Goal: Use online tool/utility: Utilize a website feature to perform a specific function

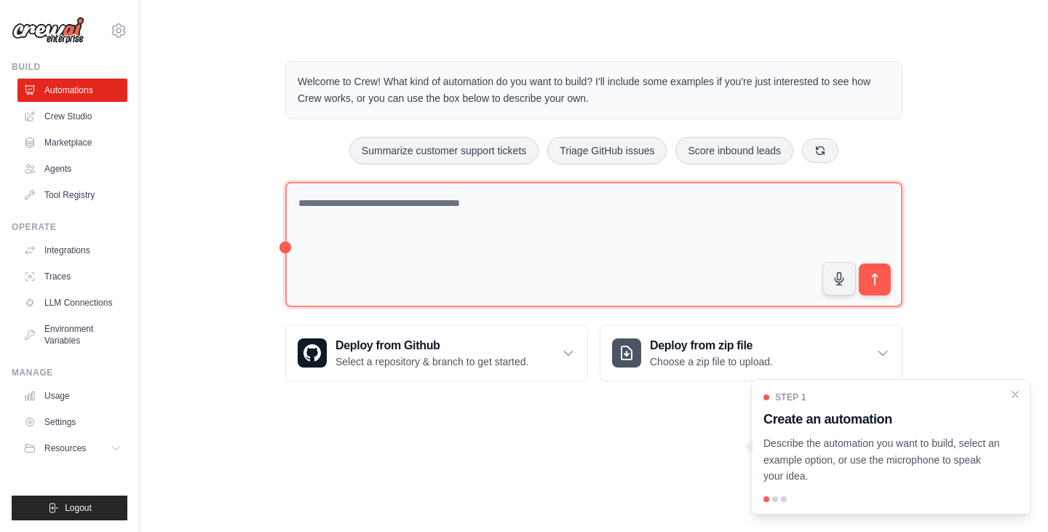
click at [286, 253] on div "Welcome to Crew! What kind of automation do you want to build? I'll include som…" at bounding box center [594, 221] width 652 height 367
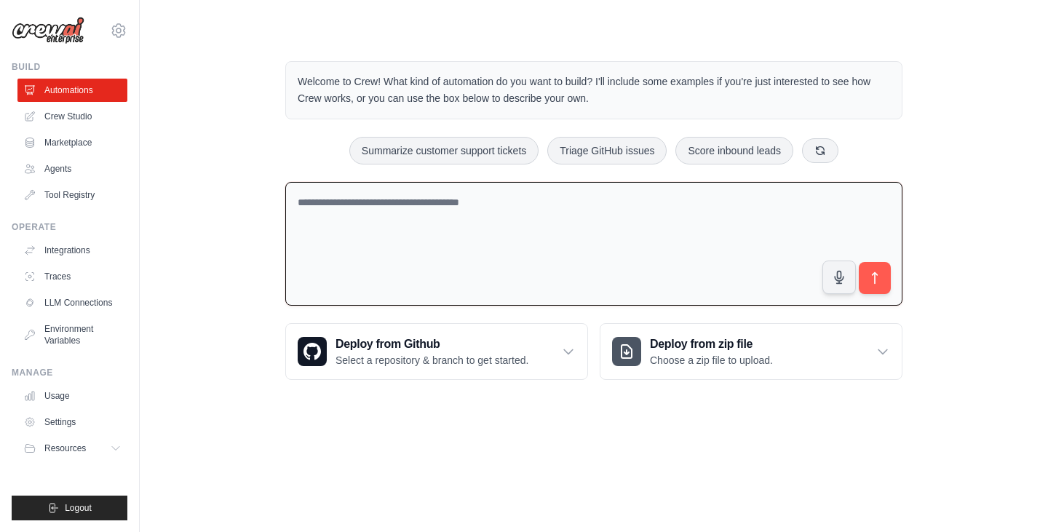
click at [645, 268] on textarea at bounding box center [593, 244] width 617 height 124
click at [412, 206] on textarea "**********" at bounding box center [593, 244] width 617 height 124
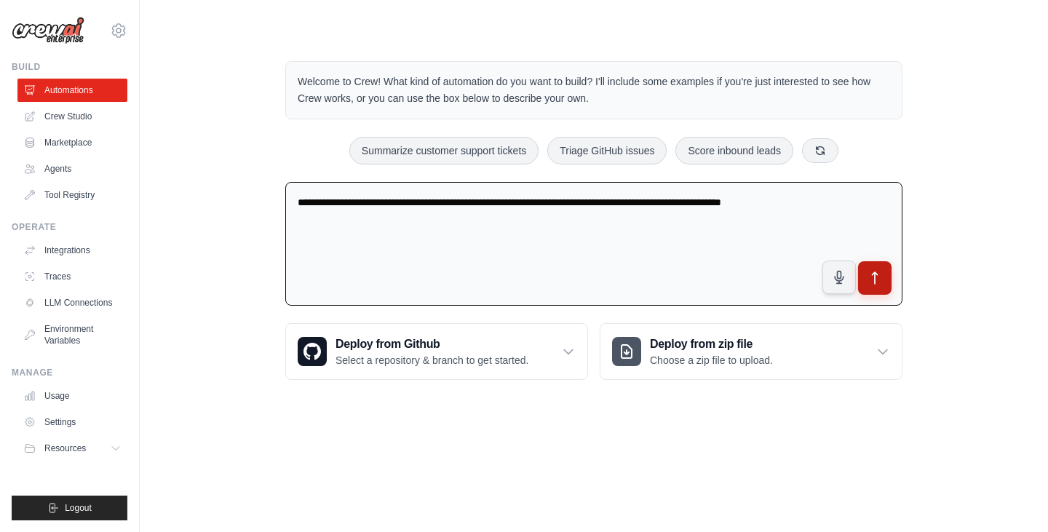
type textarea "**********"
click at [882, 276] on button "submit" at bounding box center [874, 277] width 33 height 33
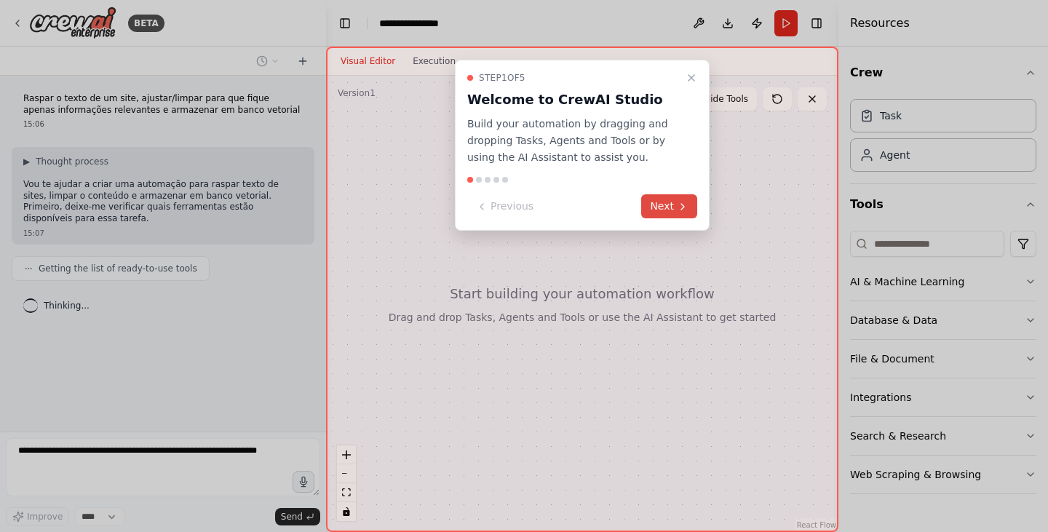
click at [679, 203] on icon at bounding box center [683, 207] width 12 height 12
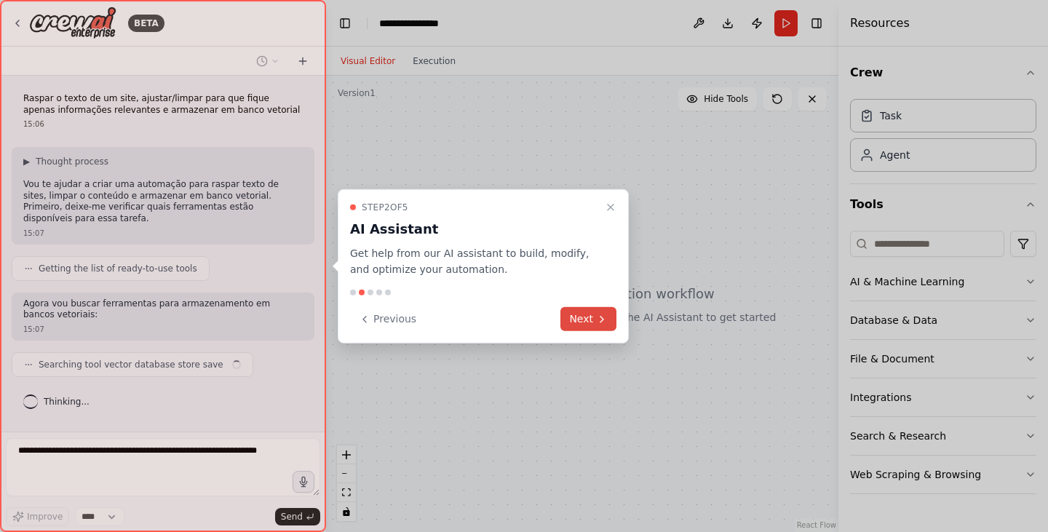
click at [599, 315] on icon at bounding box center [602, 319] width 12 height 12
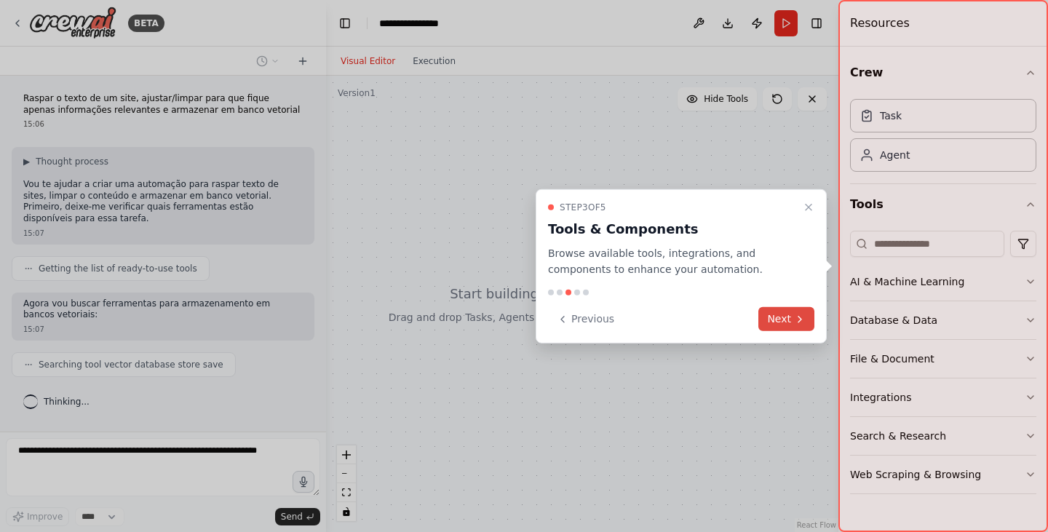
click at [794, 322] on icon at bounding box center [800, 319] width 12 height 12
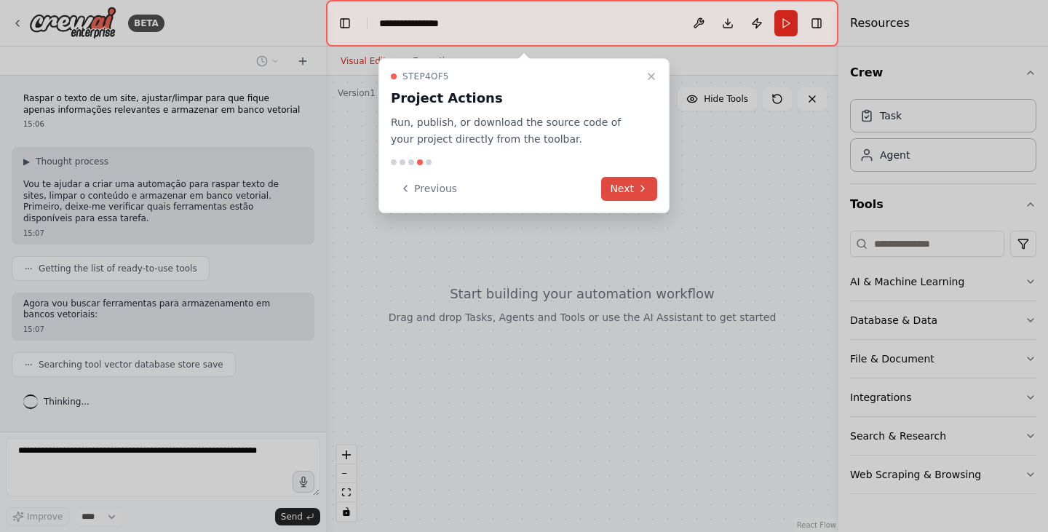
click at [627, 190] on button "Next" at bounding box center [629, 189] width 56 height 24
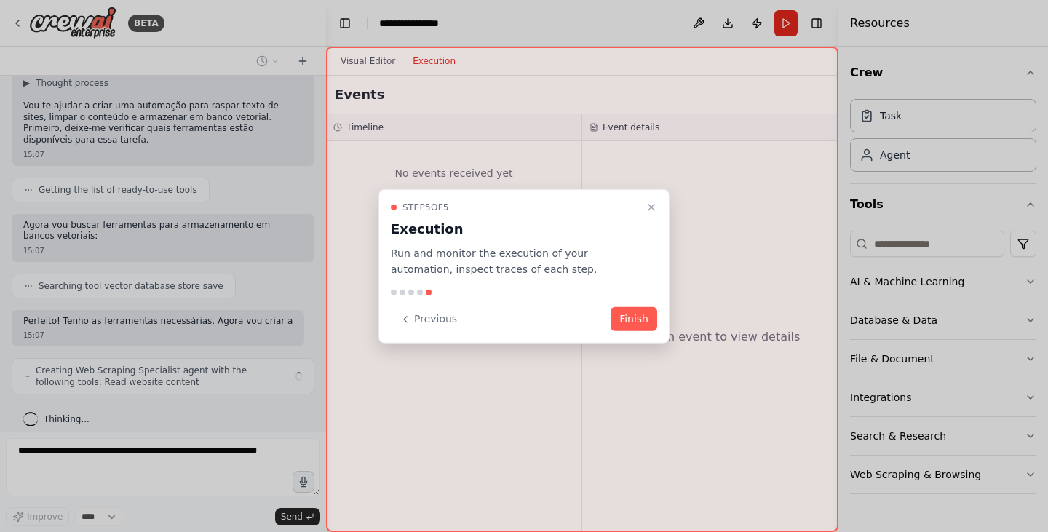
scroll to position [90, 0]
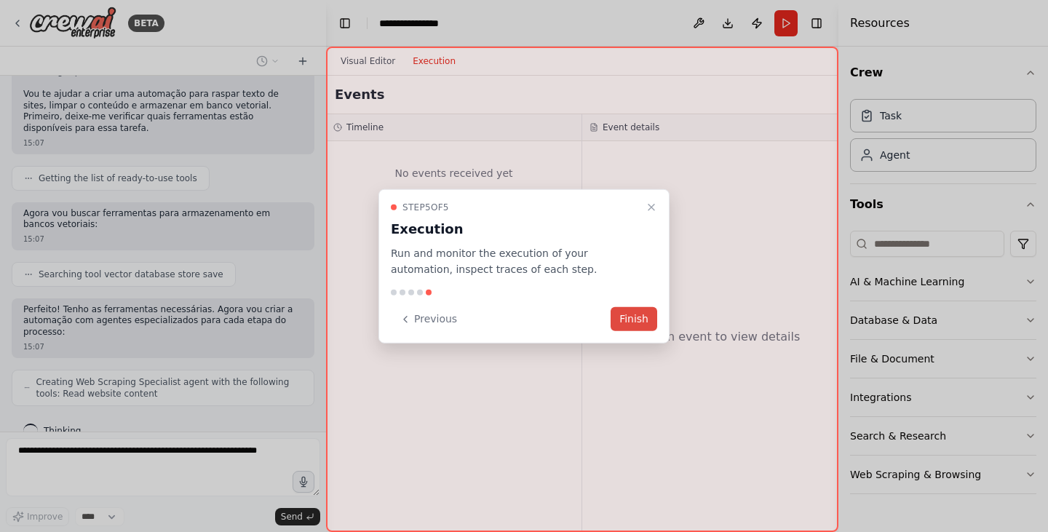
click at [644, 321] on button "Finish" at bounding box center [633, 319] width 47 height 24
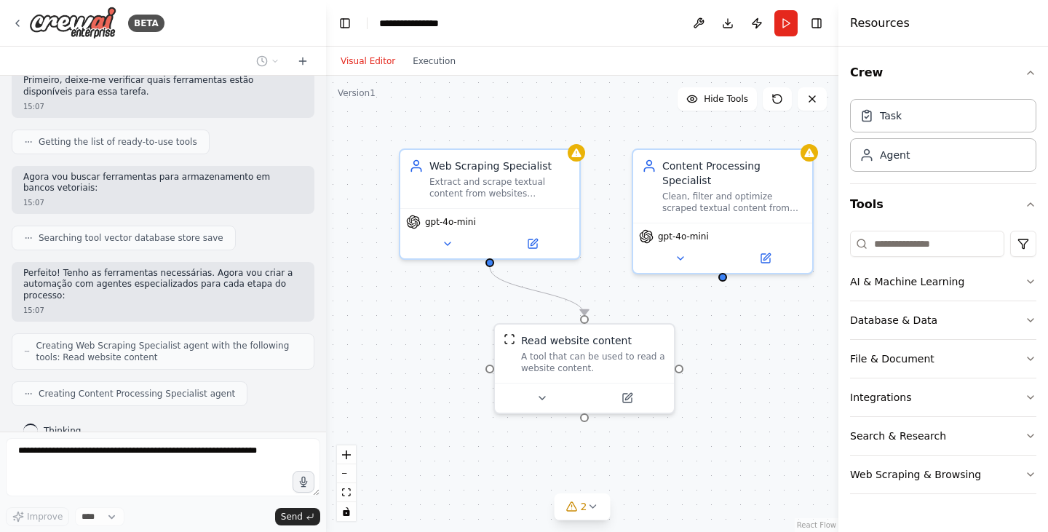
scroll to position [175, 0]
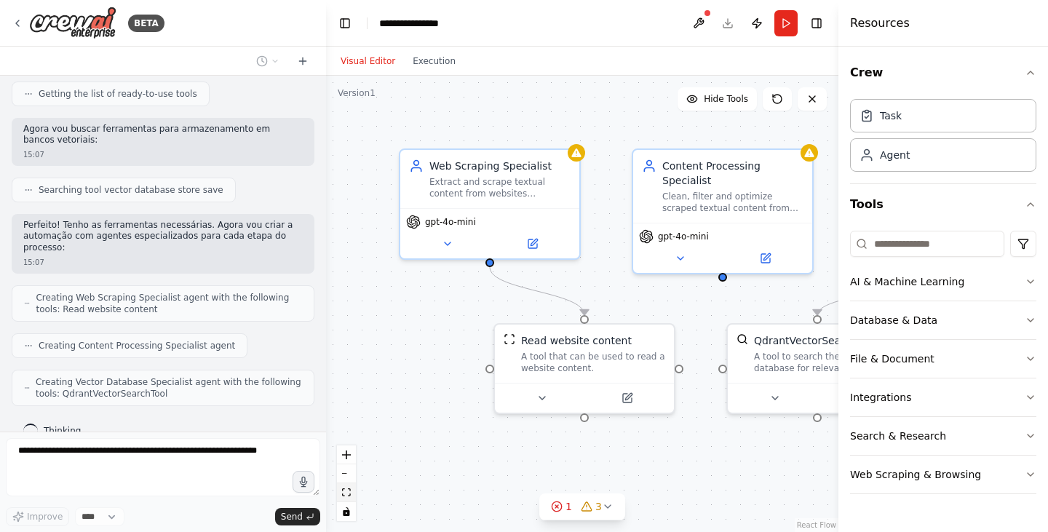
click at [343, 493] on icon "fit view" at bounding box center [346, 492] width 9 height 8
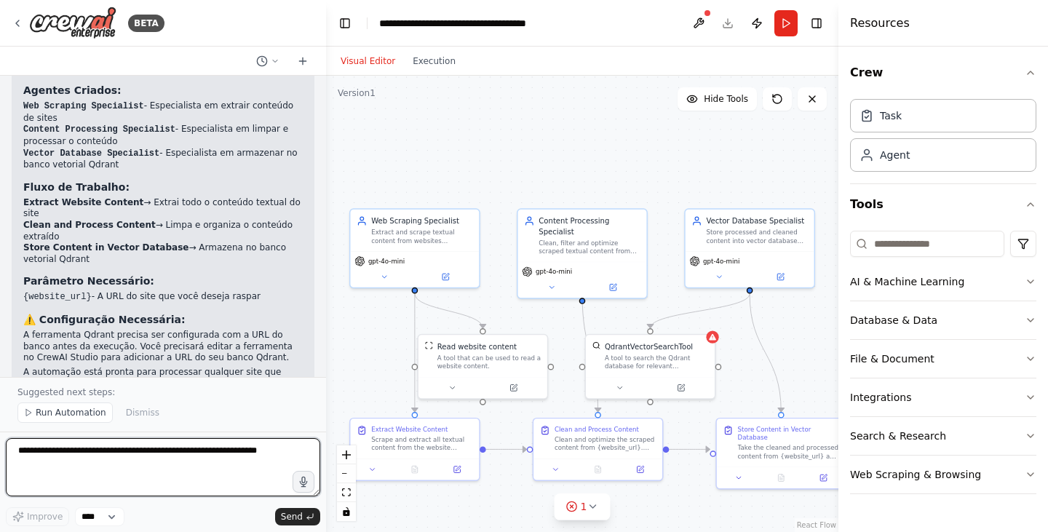
scroll to position [944, 0]
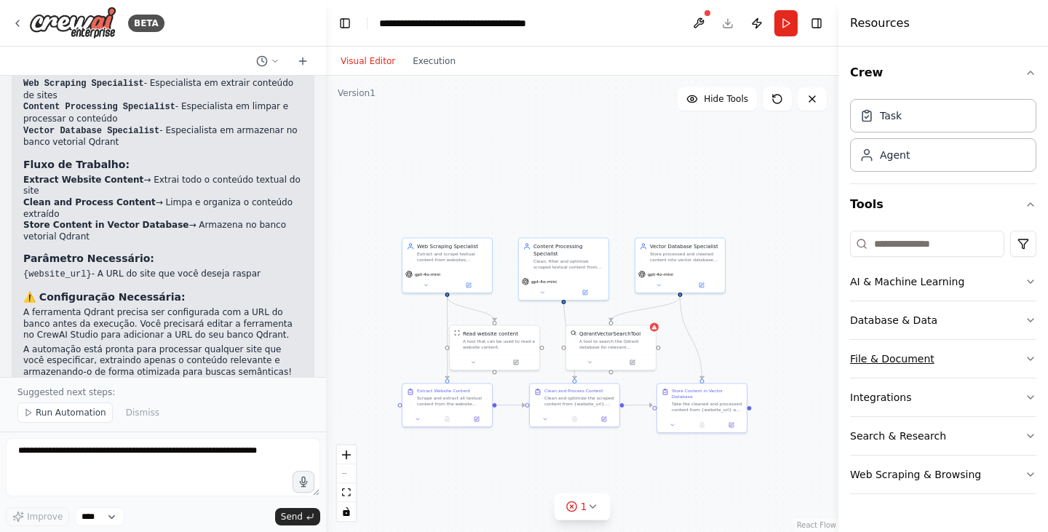
drag, startPoint x: 964, startPoint y: 356, endPoint x: 919, endPoint y: 351, distance: 45.4
click at [919, 351] on button "File & Document" at bounding box center [943, 359] width 186 height 38
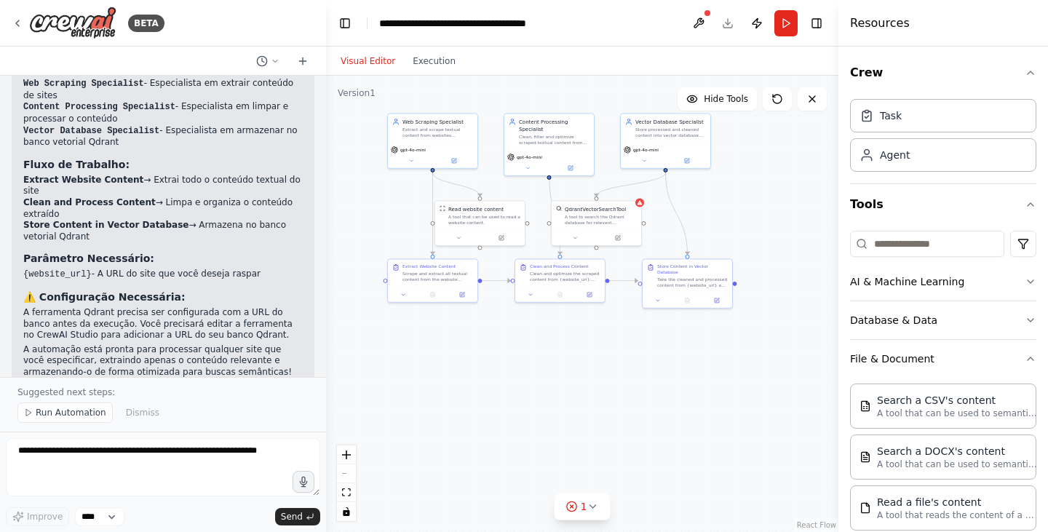
drag, startPoint x: 797, startPoint y: 346, endPoint x: 782, endPoint y: 222, distance: 125.2
click at [782, 222] on div ".deletable-edge-delete-btn { width: 20px; height: 20px; border: 0px solid #ffff…" at bounding box center [582, 304] width 512 height 456
click at [1024, 361] on icon "button" at bounding box center [1030, 359] width 12 height 12
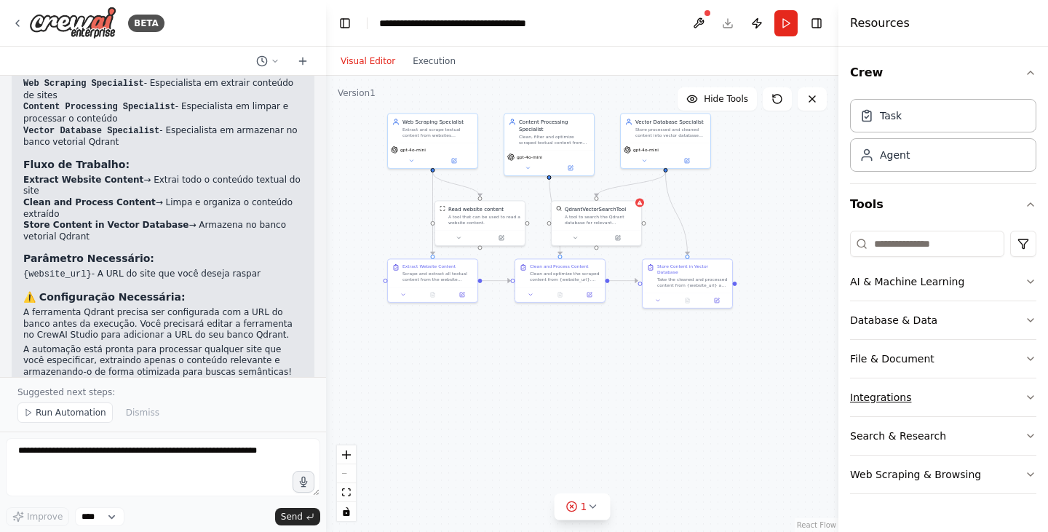
click at [1031, 395] on icon "button" at bounding box center [1030, 397] width 12 height 12
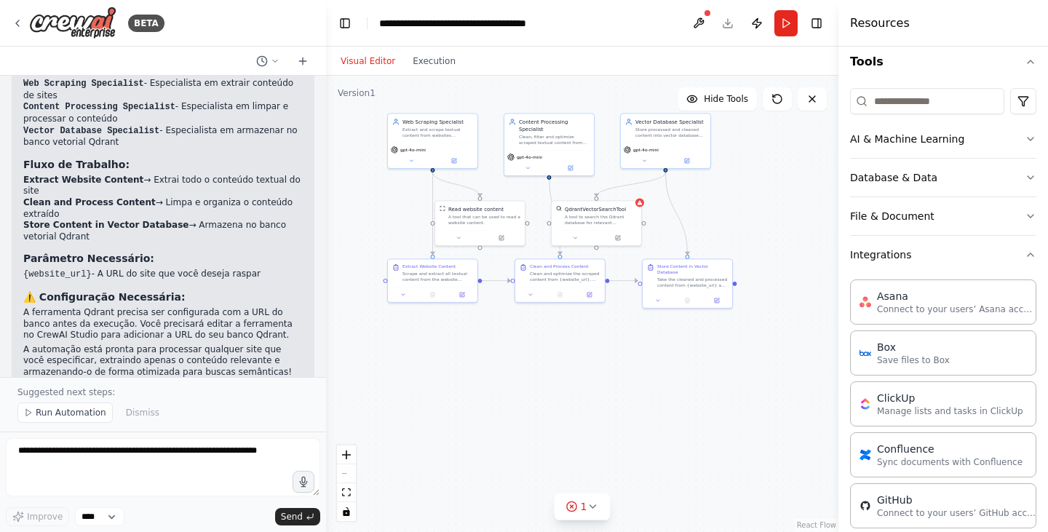
scroll to position [70, 0]
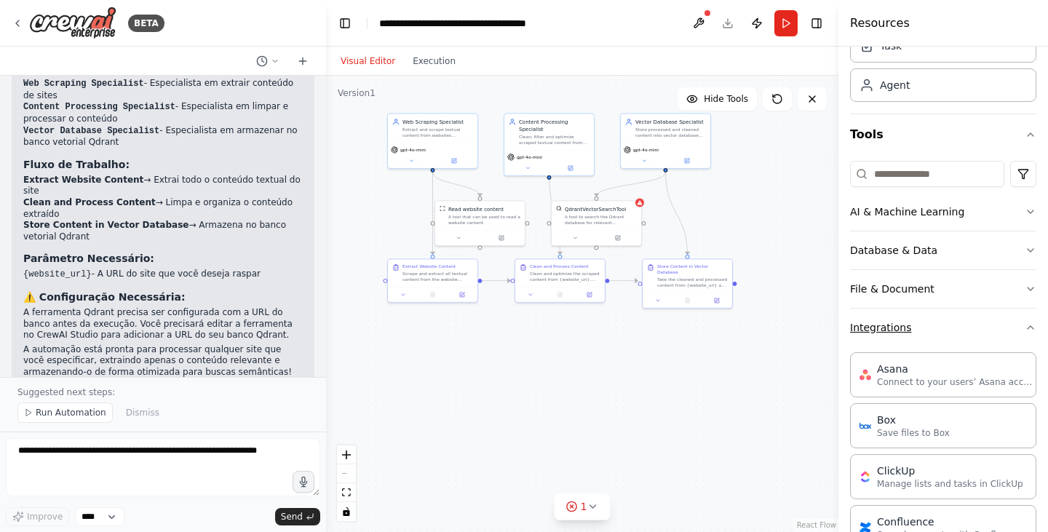
click at [1024, 330] on icon "button" at bounding box center [1030, 328] width 12 height 12
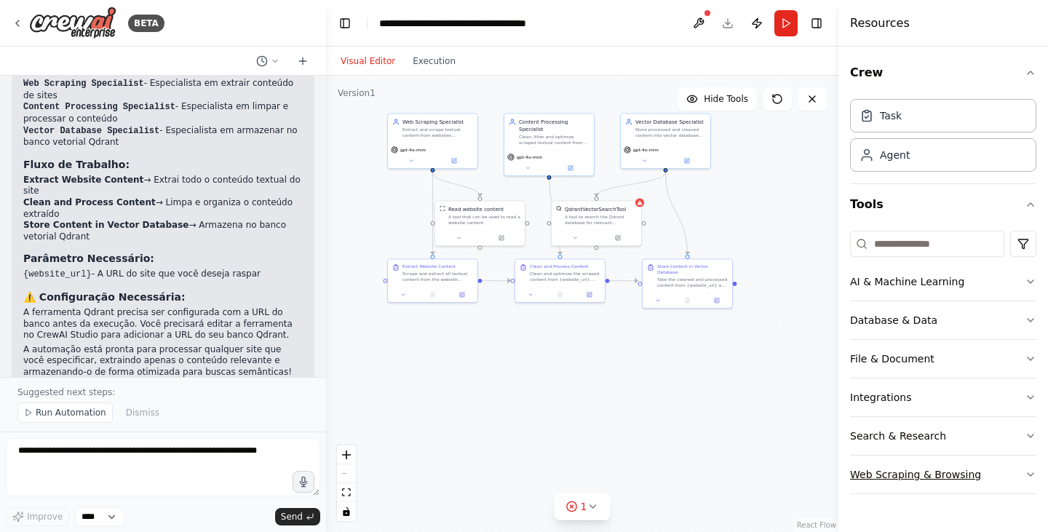
click at [1005, 475] on button "Web Scraping & Browsing" at bounding box center [943, 474] width 186 height 38
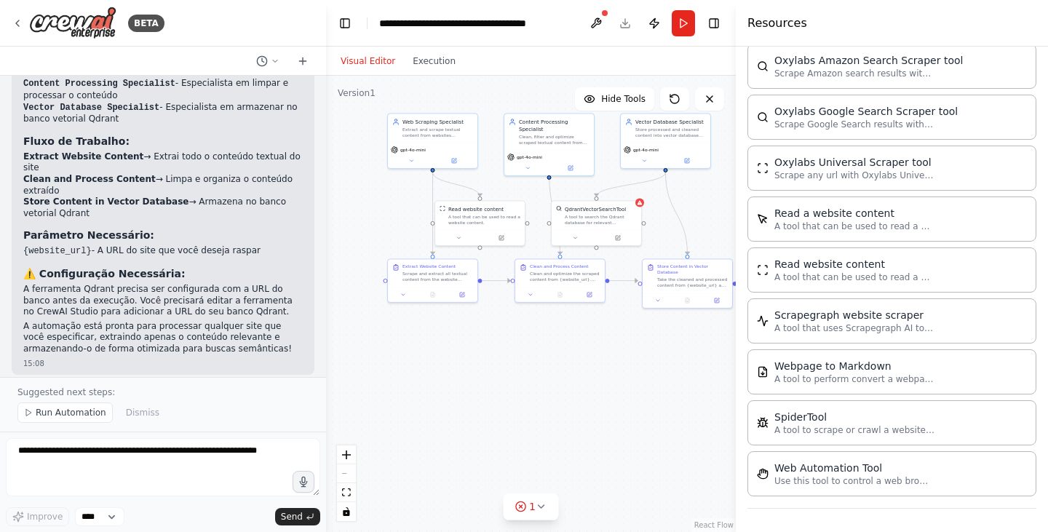
scroll to position [944, 0]
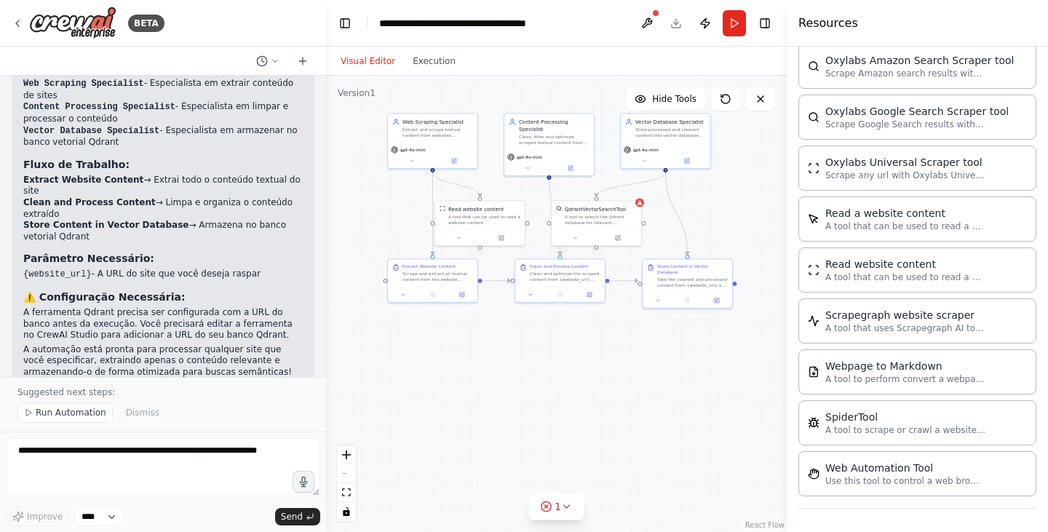
drag, startPoint x: 839, startPoint y: 388, endPoint x: 786, endPoint y: 400, distance: 54.5
click at [786, 400] on div at bounding box center [789, 266] width 6 height 532
click at [967, 426] on p "A tool to scrape or crawl a website and return LLM-ready content." at bounding box center [905, 429] width 160 height 12
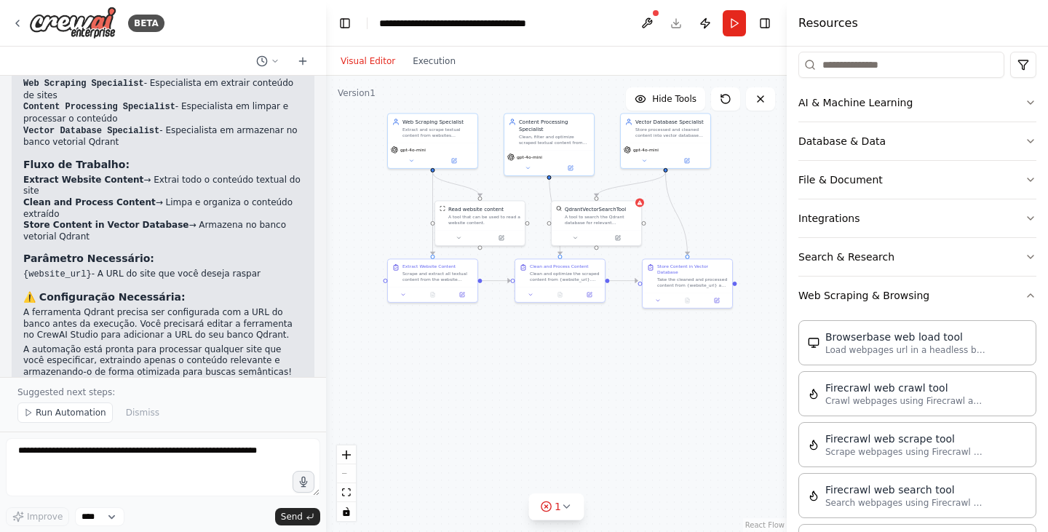
scroll to position [106, 0]
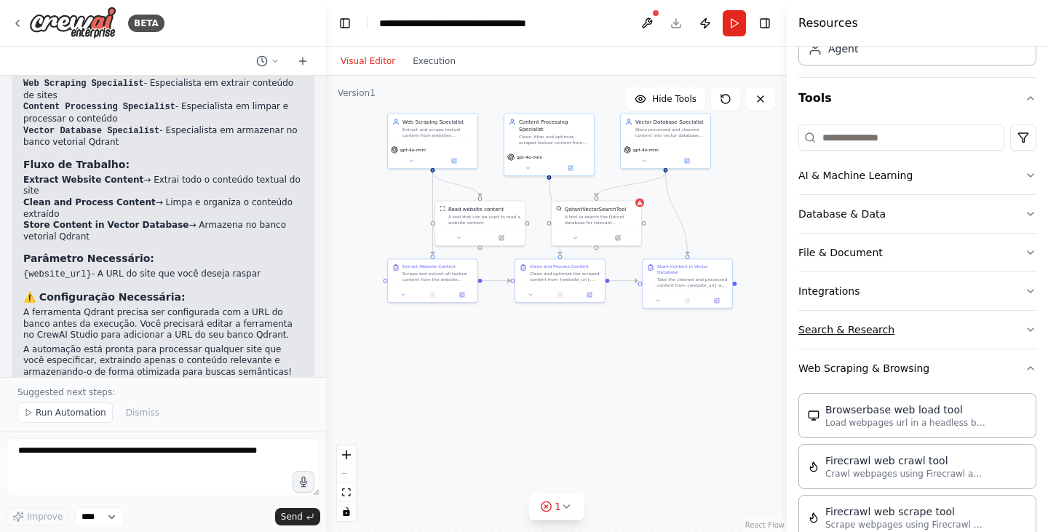
click at [1024, 330] on icon "button" at bounding box center [1030, 330] width 12 height 12
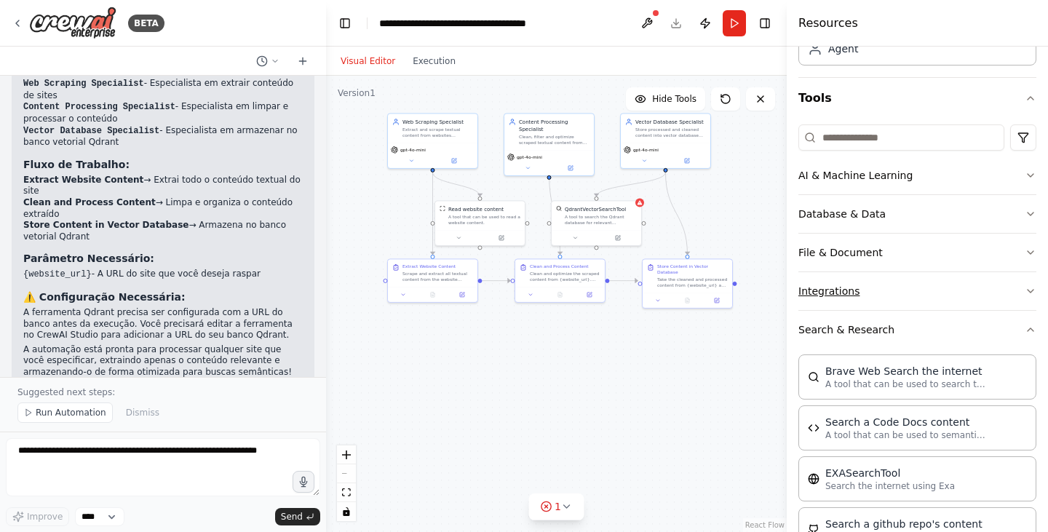
click at [1024, 291] on icon "button" at bounding box center [1030, 291] width 12 height 12
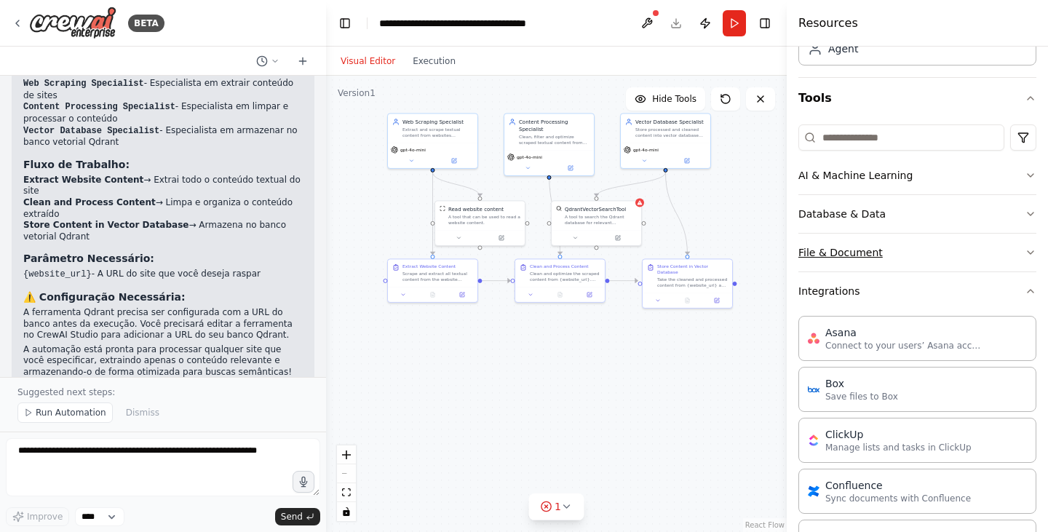
click at [998, 255] on button "File & Document" at bounding box center [917, 253] width 238 height 38
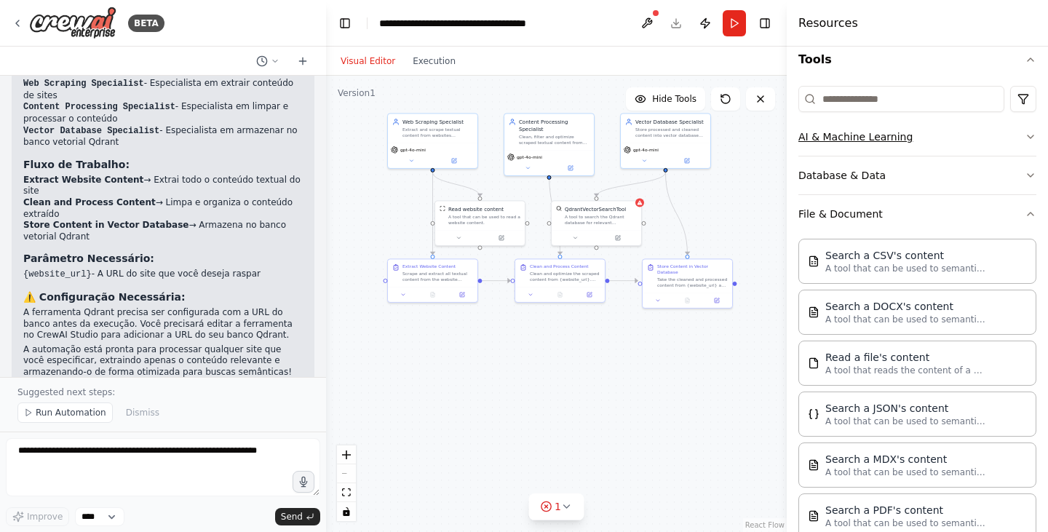
scroll to position [145, 0]
click at [1024, 210] on icon "button" at bounding box center [1030, 213] width 12 height 12
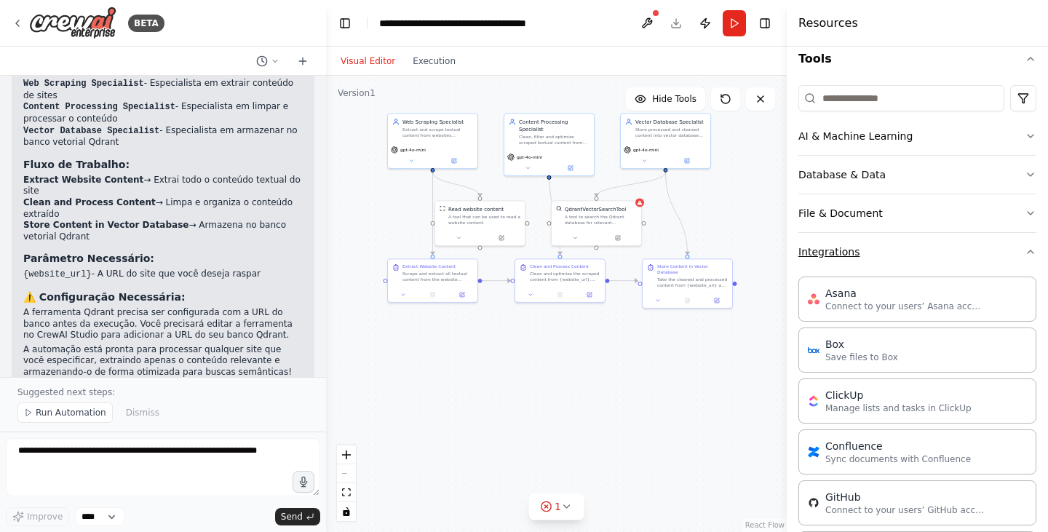
click at [1024, 251] on icon "button" at bounding box center [1030, 252] width 12 height 12
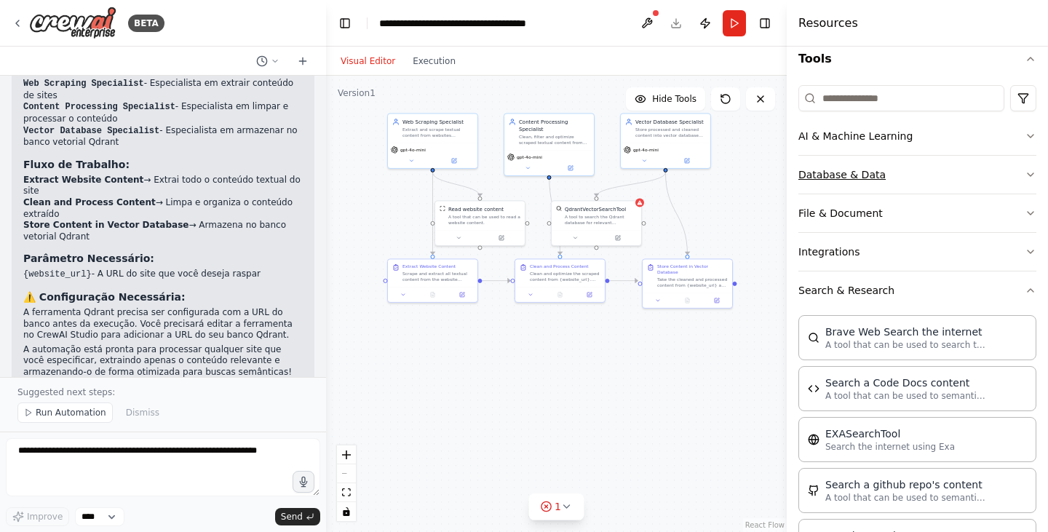
click at [1008, 172] on button "Database & Data" at bounding box center [917, 175] width 238 height 38
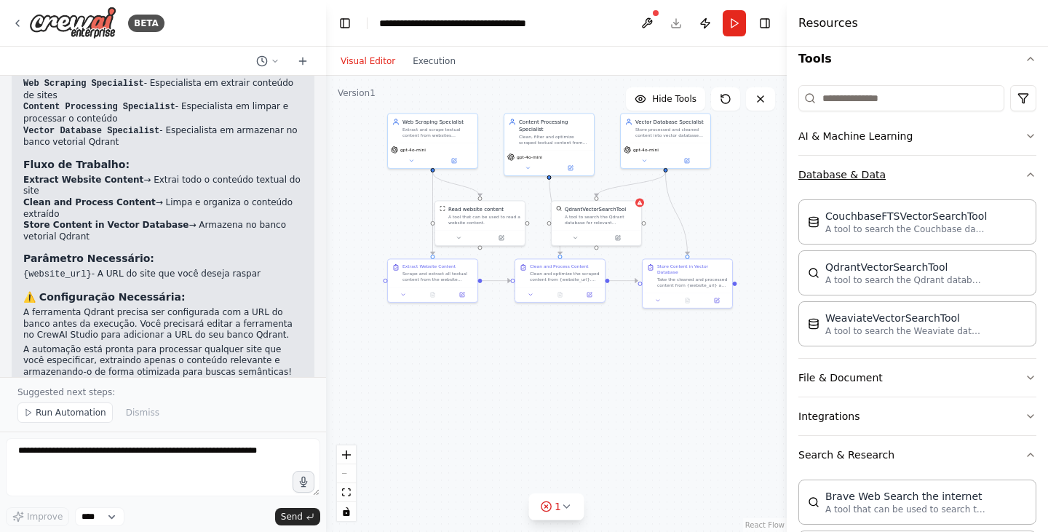
click at [1008, 172] on button "Database & Data" at bounding box center [917, 175] width 238 height 38
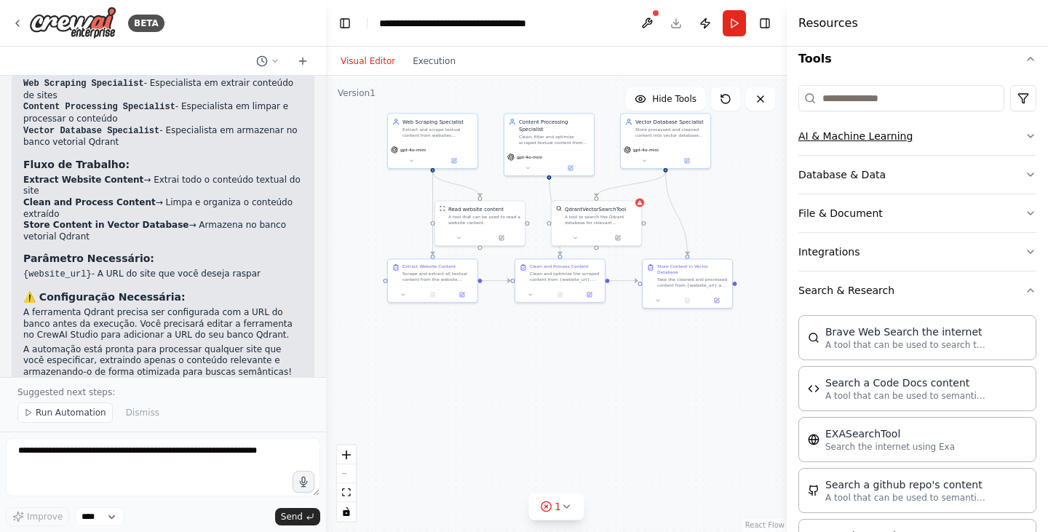
click at [1005, 138] on button "AI & Machine Learning" at bounding box center [917, 136] width 238 height 38
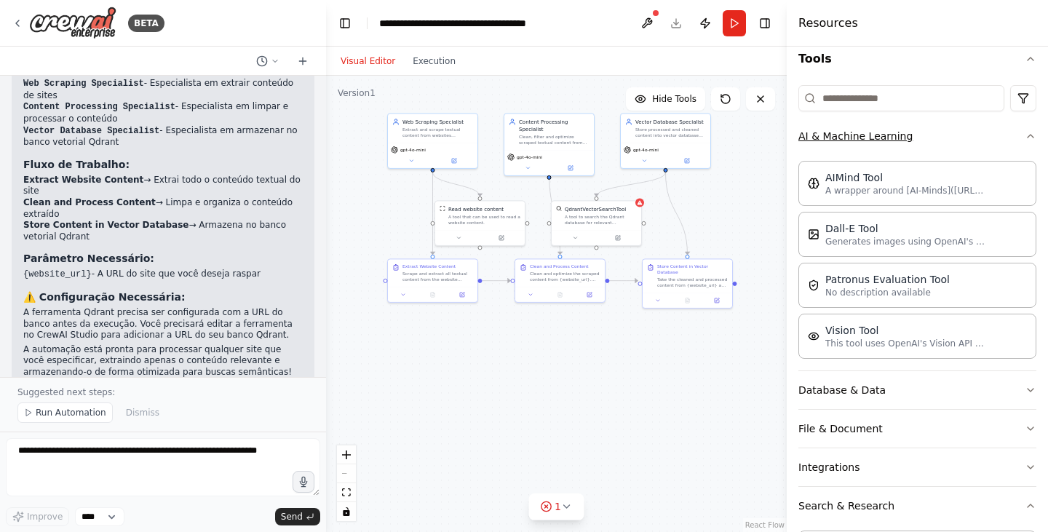
click at [1005, 138] on button "AI & Machine Learning" at bounding box center [917, 136] width 238 height 38
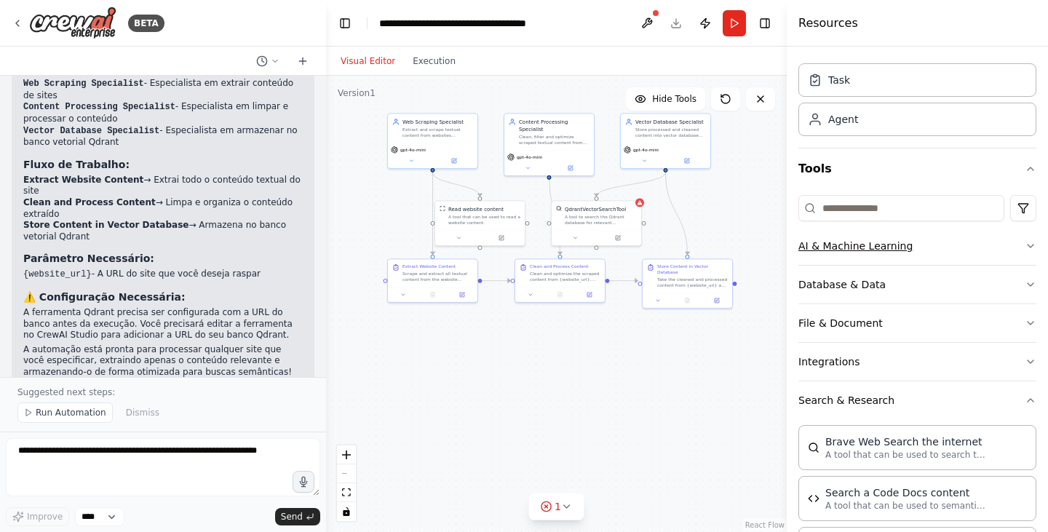
scroll to position [0, 0]
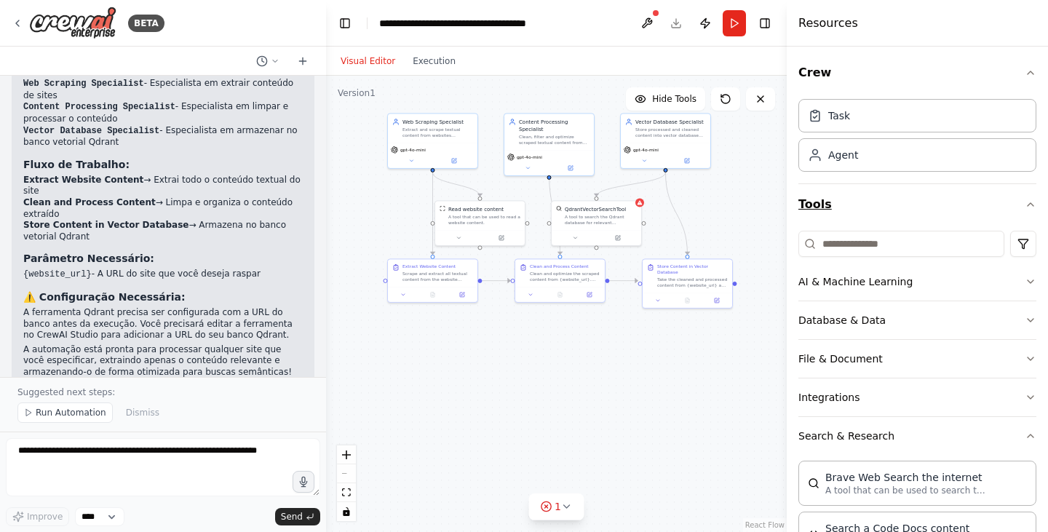
click at [814, 200] on button "Tools" at bounding box center [917, 204] width 238 height 41
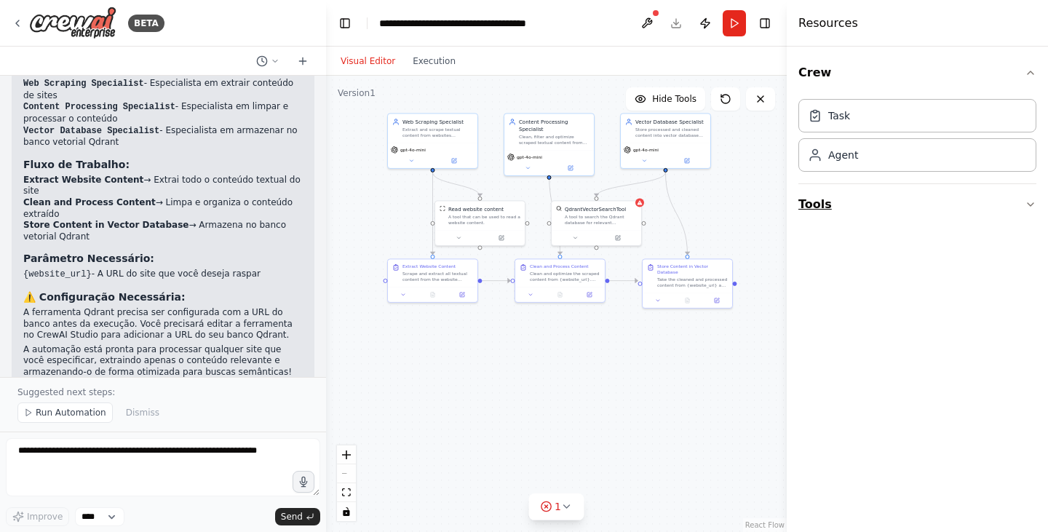
click at [813, 202] on button "Tools" at bounding box center [917, 204] width 238 height 41
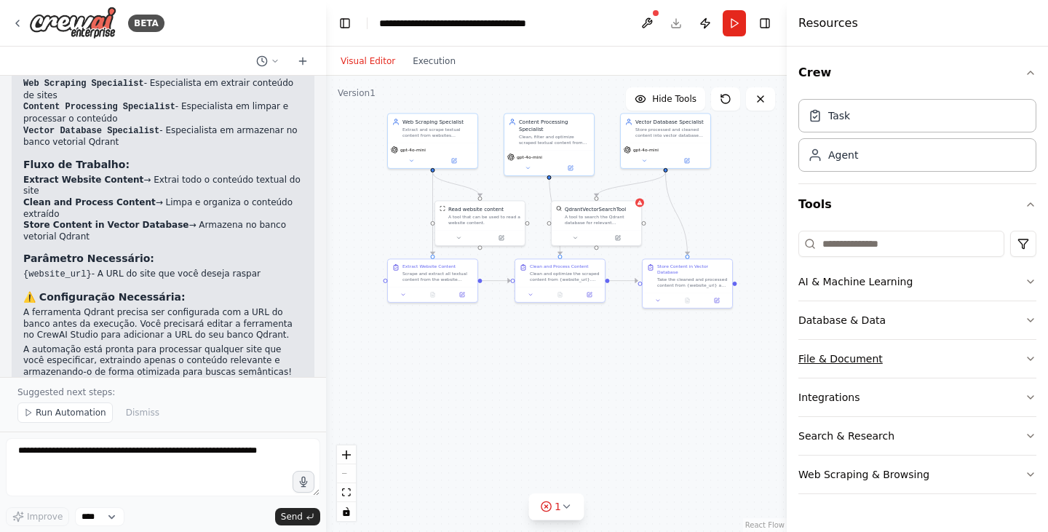
click at [901, 371] on button "File & Document" at bounding box center [917, 359] width 238 height 38
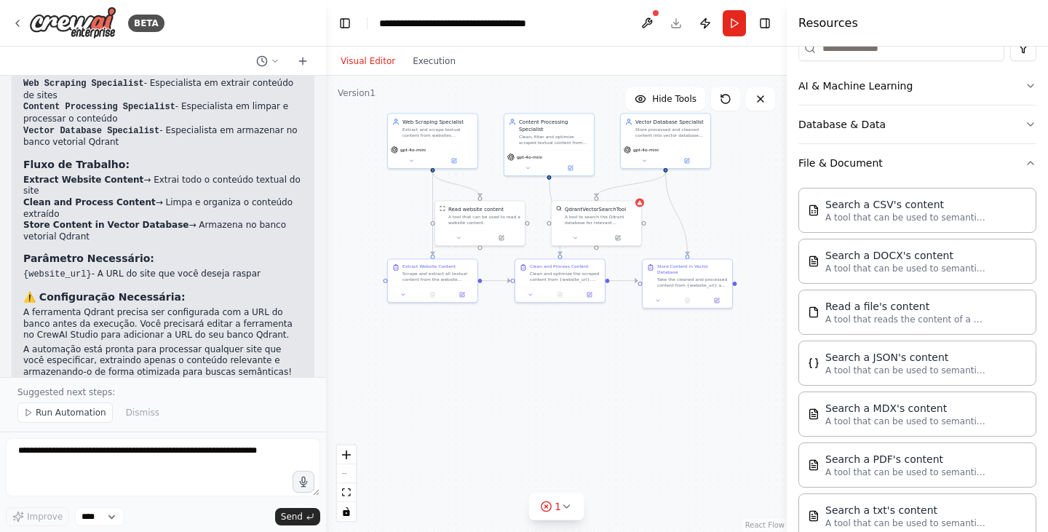
scroll to position [218, 0]
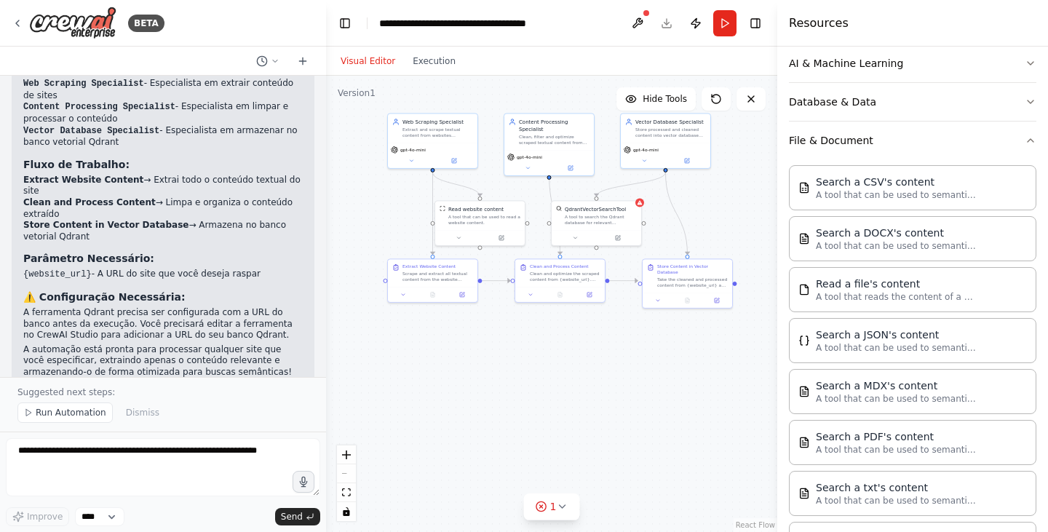
drag, startPoint x: 790, startPoint y: 337, endPoint x: 825, endPoint y: 331, distance: 35.4
click at [778, 337] on div at bounding box center [780, 266] width 6 height 532
click at [898, 333] on div "Search a JSON's content" at bounding box center [897, 334] width 160 height 15
drag, startPoint x: 717, startPoint y: 423, endPoint x: 578, endPoint y: 386, distance: 143.8
click at [578, 386] on div "Search a JSON's content A tool that can be used to semantic search a query from…" at bounding box center [592, 381] width 89 height 29
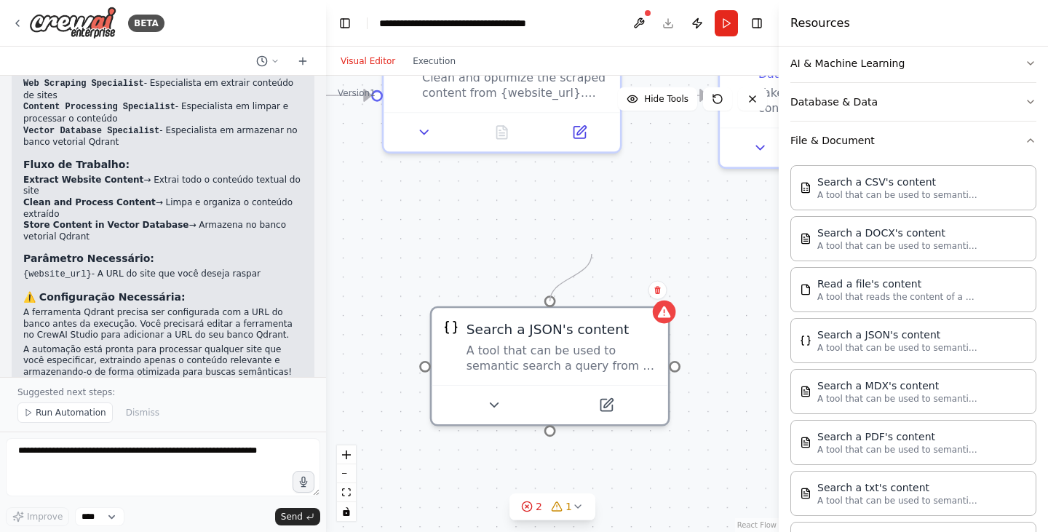
drag, startPoint x: 701, startPoint y: 363, endPoint x: 564, endPoint y: 248, distance: 178.6
click at [564, 248] on div ".deletable-edge-delete-btn { width: 20px; height: 20px; border: 0px solid #ffff…" at bounding box center [552, 304] width 452 height 456
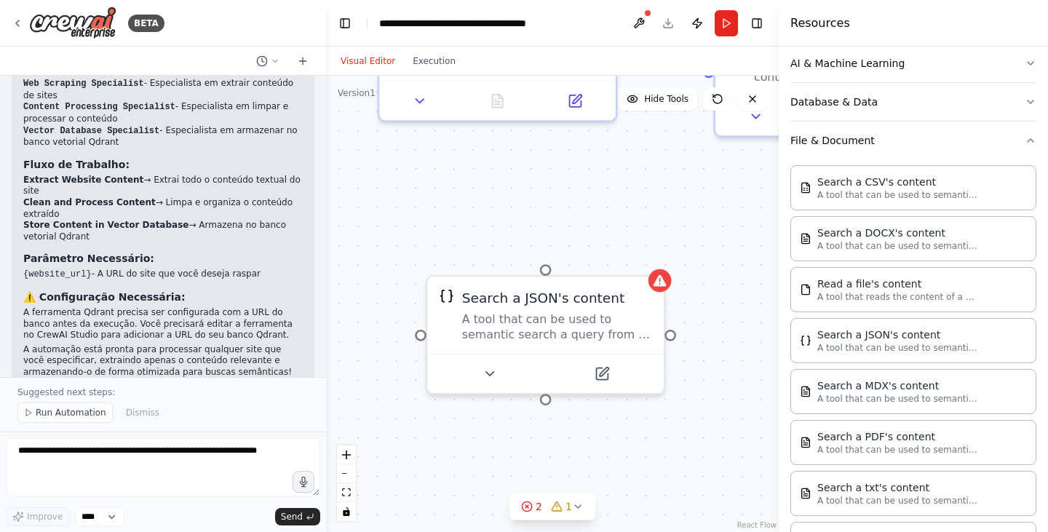
drag, startPoint x: 674, startPoint y: 368, endPoint x: 670, endPoint y: 335, distance: 33.0
click at [670, 335] on div ".deletable-edge-delete-btn { width: 20px; height: 20px; border: 0px solid #ffff…" at bounding box center [552, 304] width 452 height 456
drag, startPoint x: 546, startPoint y: 399, endPoint x: 435, endPoint y: 320, distance: 136.7
click at [434, 209] on div ".deletable-edge-delete-btn { width: 20px; height: 20px; border: 0px solid #ffff…" at bounding box center [552, 304] width 452 height 456
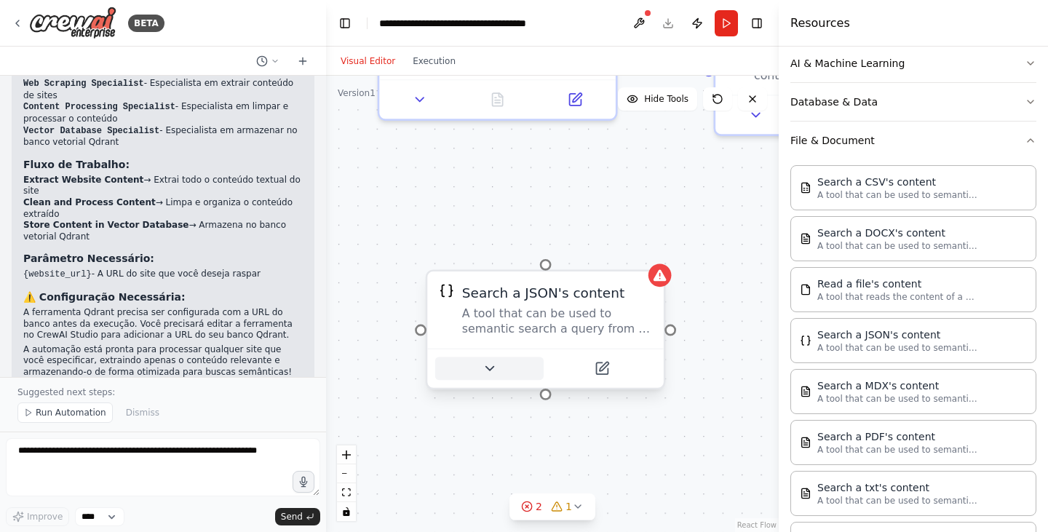
click at [486, 370] on icon at bounding box center [489, 368] width 15 height 15
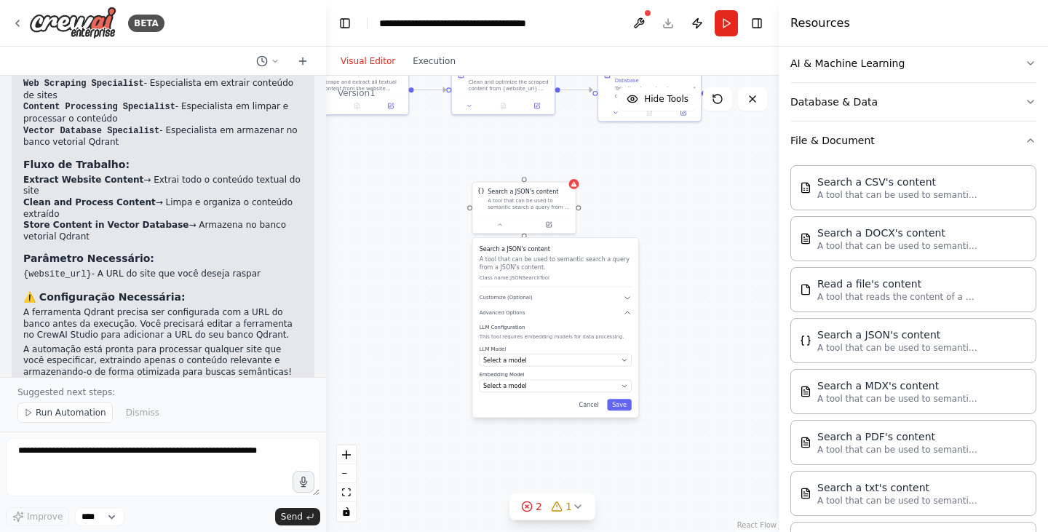
drag, startPoint x: 674, startPoint y: 340, endPoint x: 653, endPoint y: 155, distance: 186.6
click at [653, 155] on div ".deletable-edge-delete-btn { width: 20px; height: 20px; border: 0px solid #ffff…" at bounding box center [552, 304] width 452 height 456
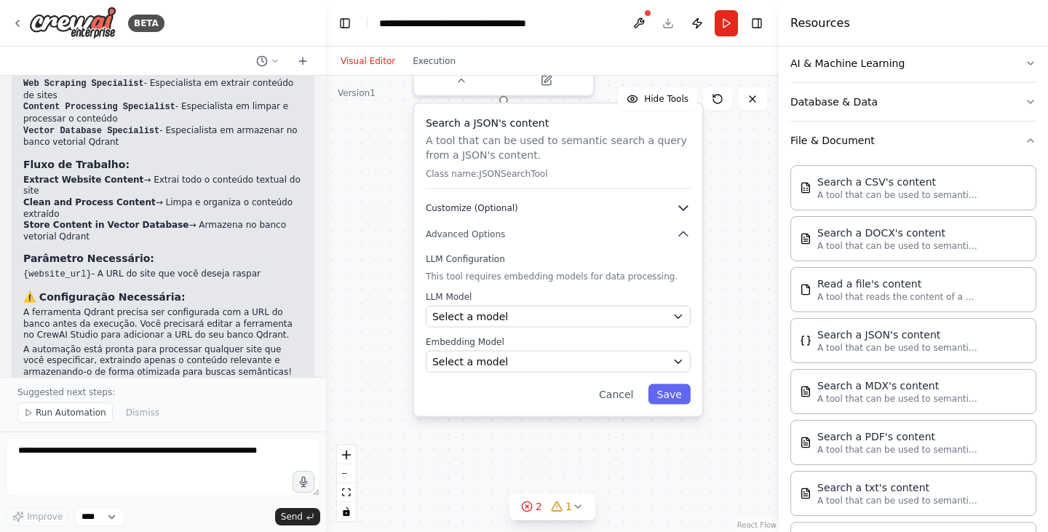
click at [685, 212] on icon "button" at bounding box center [683, 208] width 15 height 15
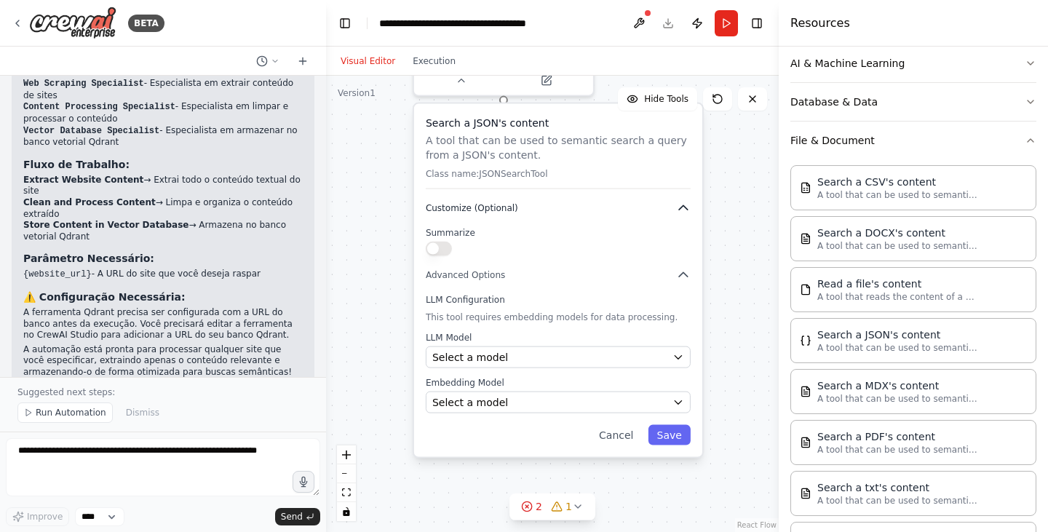
click at [683, 209] on icon "button" at bounding box center [683, 207] width 9 height 4
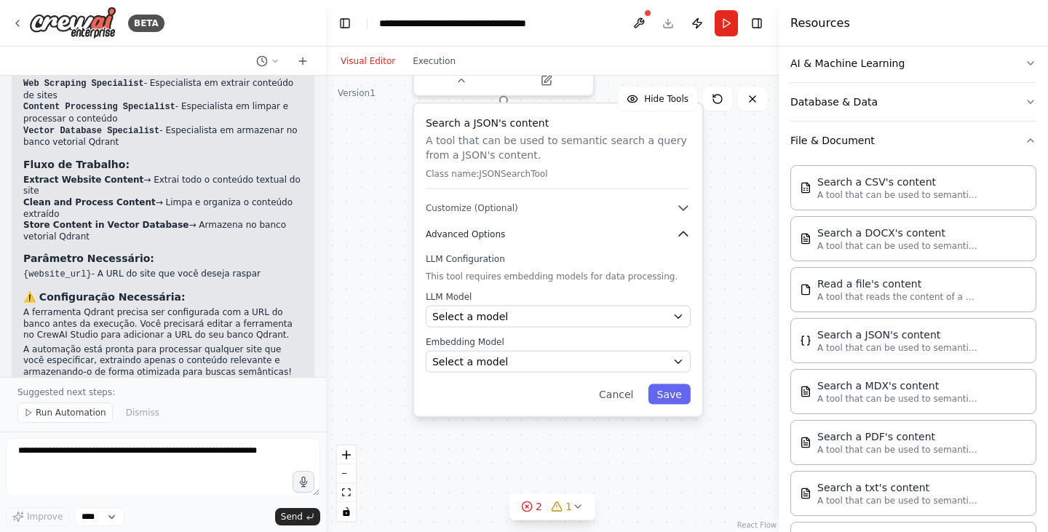
click at [685, 233] on icon "button" at bounding box center [683, 233] width 9 height 4
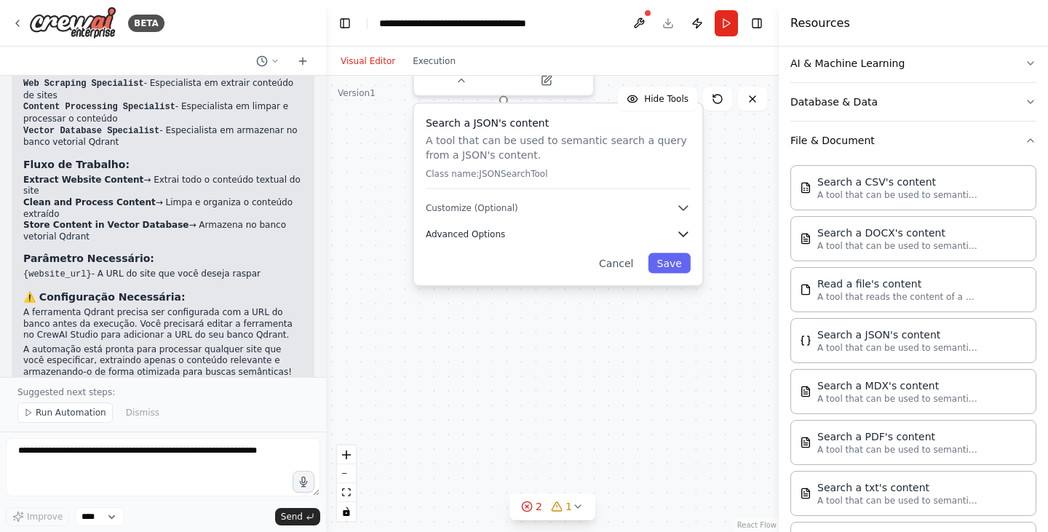
click at [685, 233] on icon "button" at bounding box center [683, 234] width 9 height 4
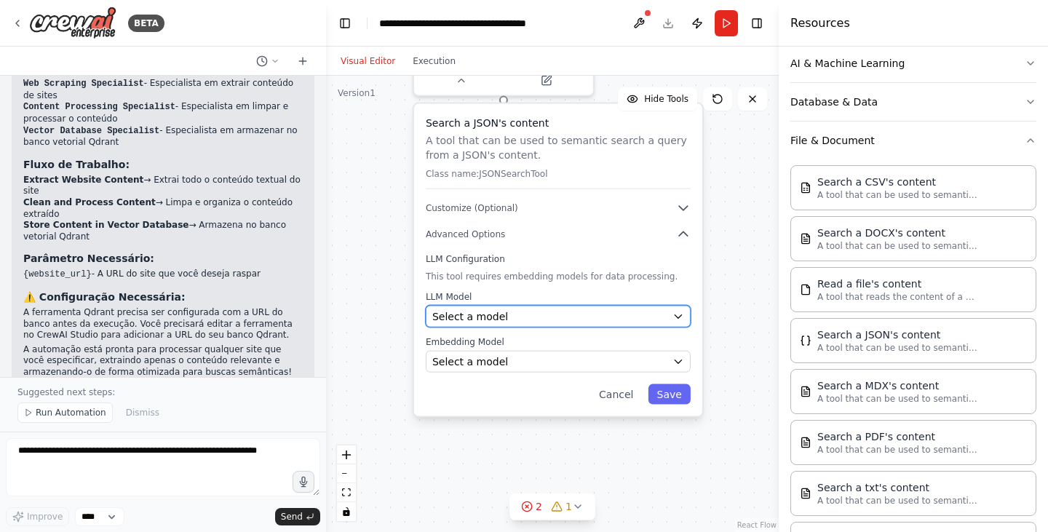
click at [657, 324] on button "Select a model" at bounding box center [558, 317] width 265 height 22
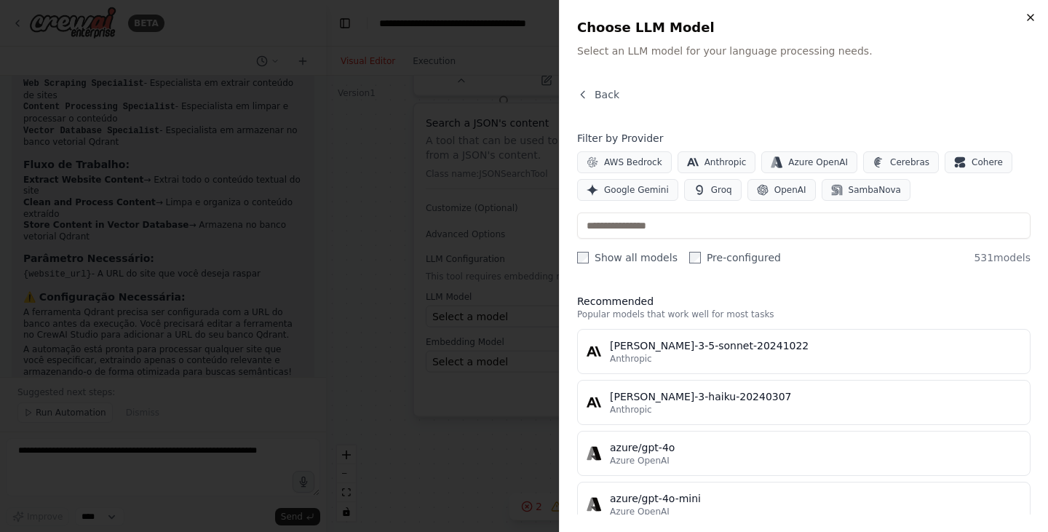
click at [1029, 15] on icon "button" at bounding box center [1030, 18] width 12 height 12
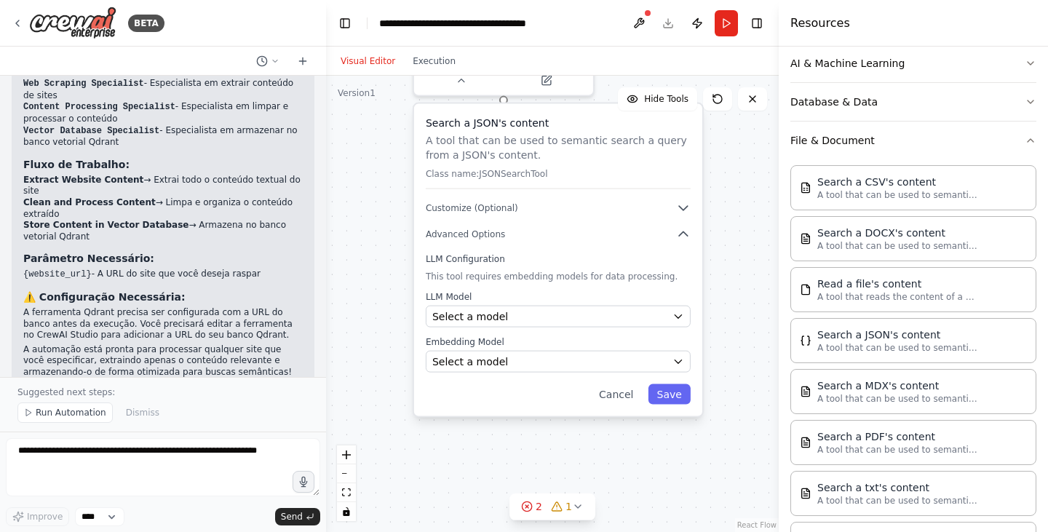
click at [597, 375] on div "Search a JSON's content A tool that can be used to semantic search a query from…" at bounding box center [558, 260] width 288 height 312
click at [682, 367] on button "Select a model" at bounding box center [558, 362] width 265 height 22
click at [681, 356] on icon "button" at bounding box center [678, 362] width 12 height 12
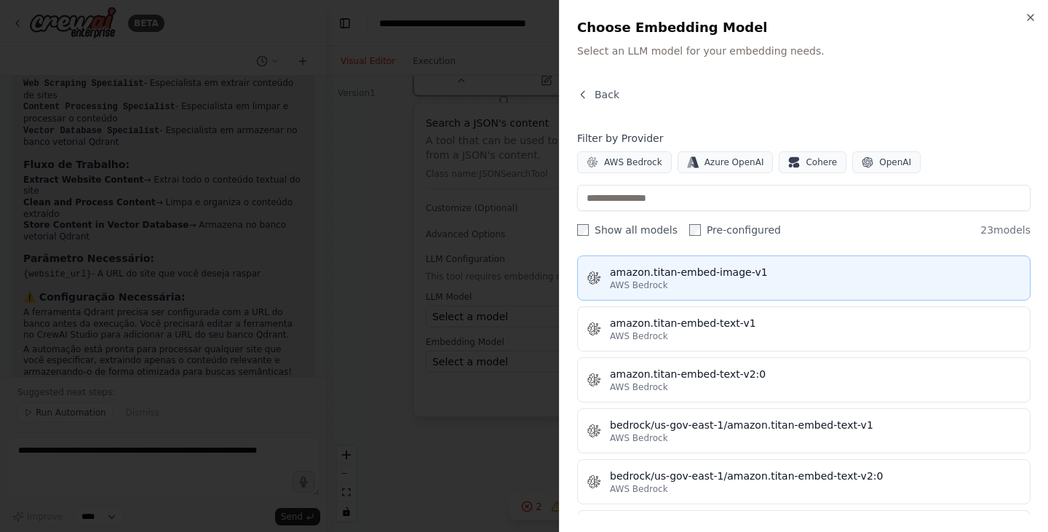
scroll to position [0, 0]
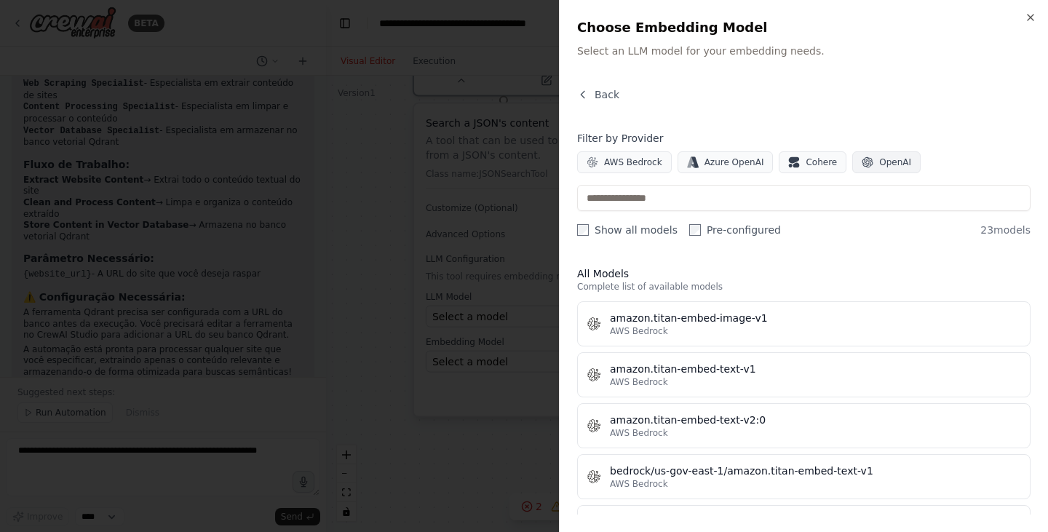
click at [879, 167] on span "OpenAI" at bounding box center [895, 162] width 32 height 12
click at [1024, 14] on icon "button" at bounding box center [1030, 18] width 12 height 12
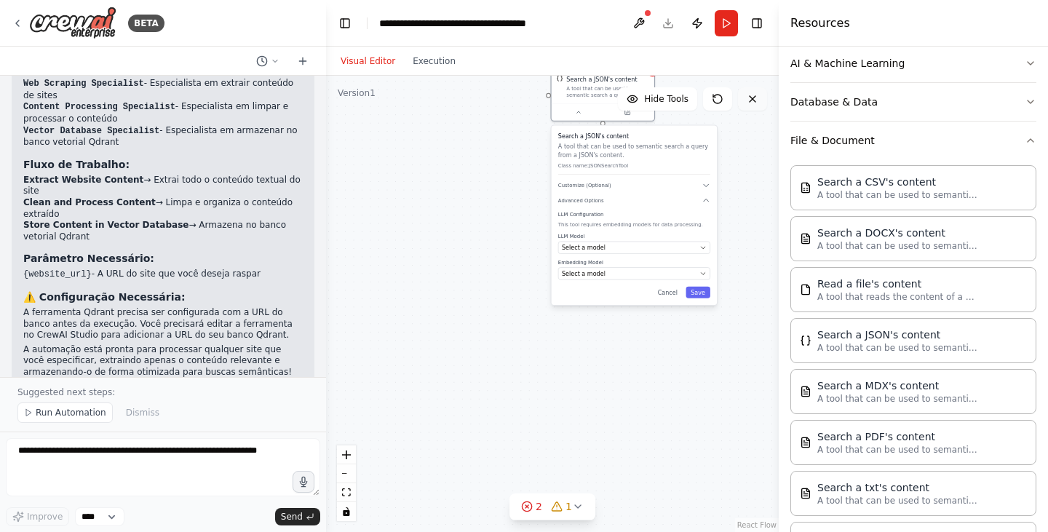
click at [759, 103] on button at bounding box center [752, 98] width 29 height 23
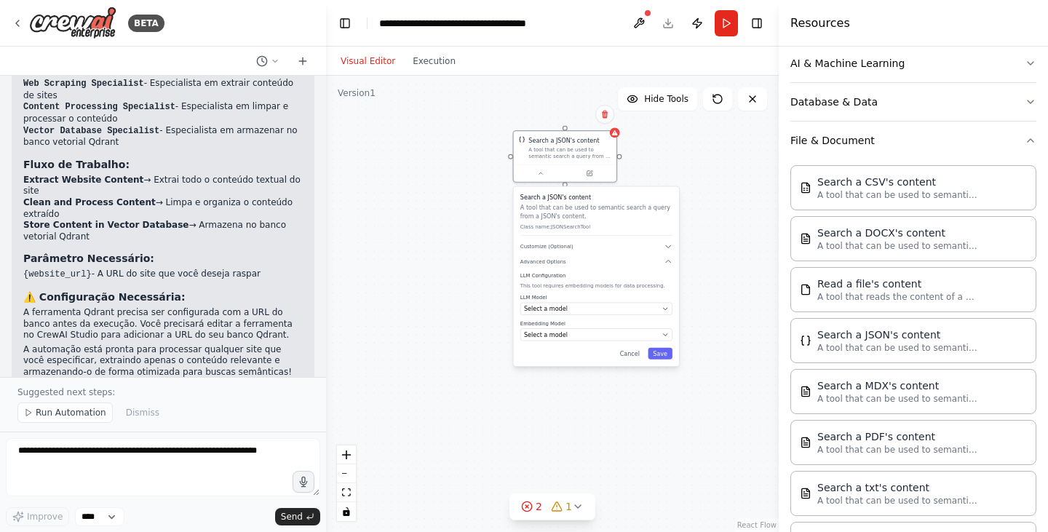
drag, startPoint x: 746, startPoint y: 149, endPoint x: 673, endPoint y: 255, distance: 128.1
click at [673, 255] on div ".deletable-edge-delete-btn { width: 20px; height: 20px; border: 0px solid #ffff…" at bounding box center [552, 304] width 452 height 456
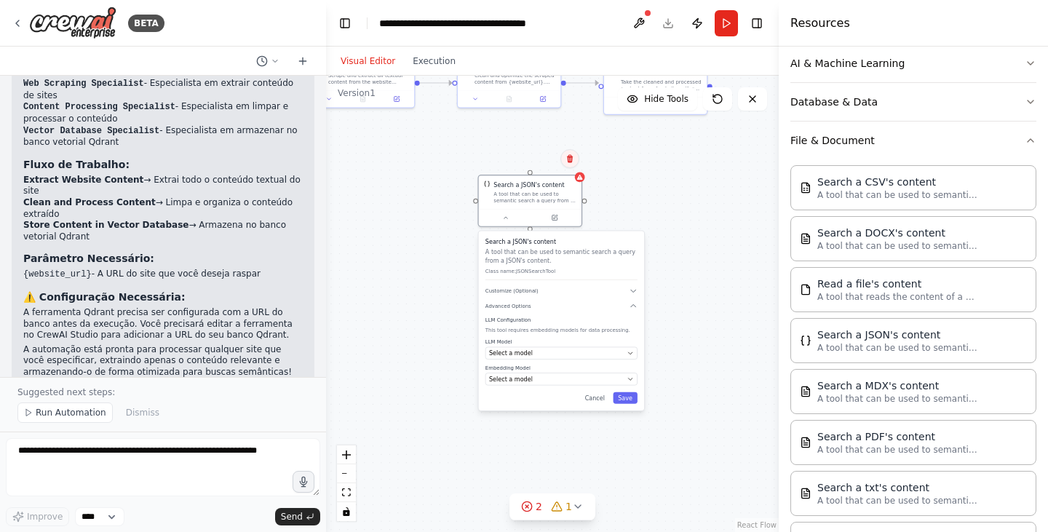
click at [566, 161] on icon at bounding box center [569, 158] width 9 height 9
click at [535, 162] on button "Confirm" at bounding box center [529, 158] width 52 height 17
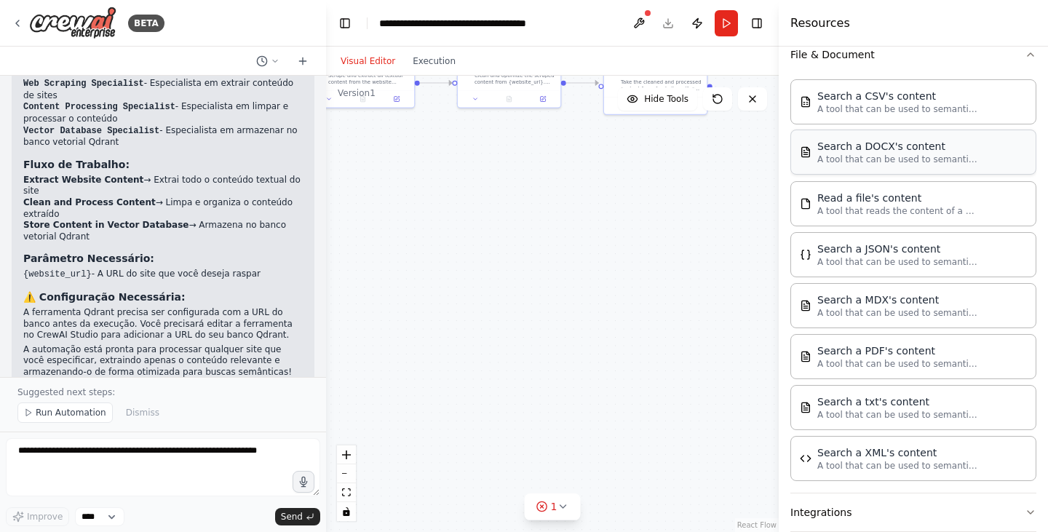
scroll to position [364, 0]
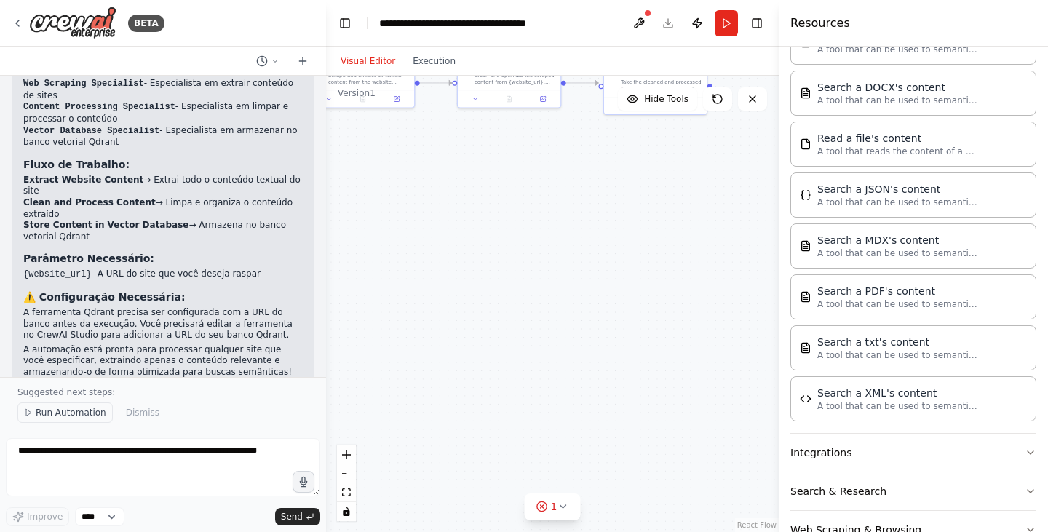
click at [81, 420] on button "Run Automation" at bounding box center [64, 412] width 95 height 20
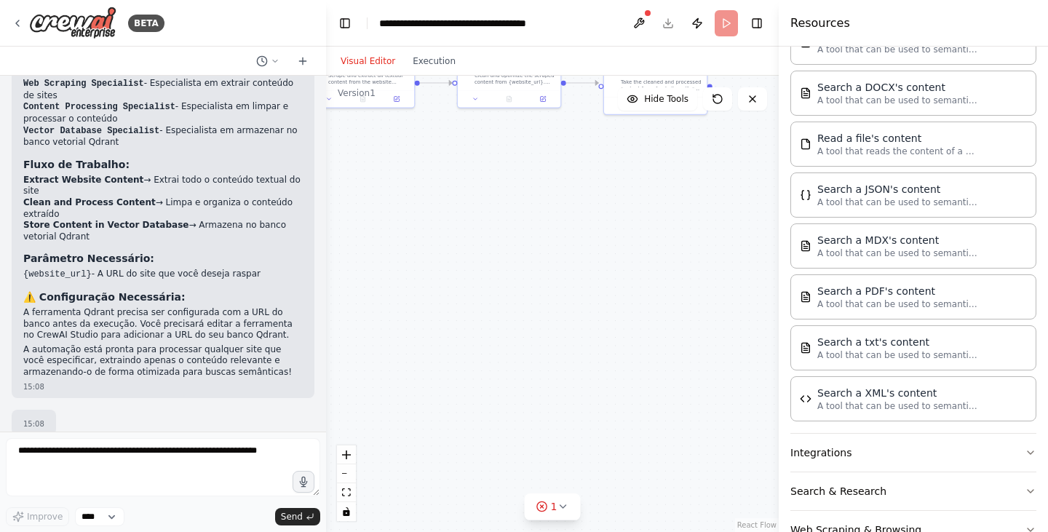
scroll to position [890, 0]
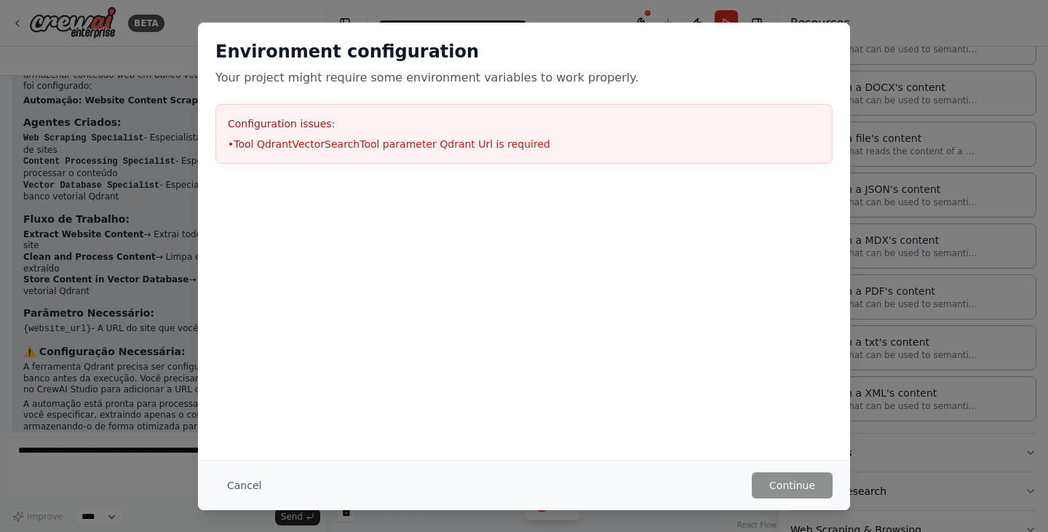
click at [784, 9] on div "Environment configuration Your project might require some environment variables…" at bounding box center [524, 266] width 1048 height 532
click at [237, 487] on button "Cancel" at bounding box center [243, 485] width 57 height 26
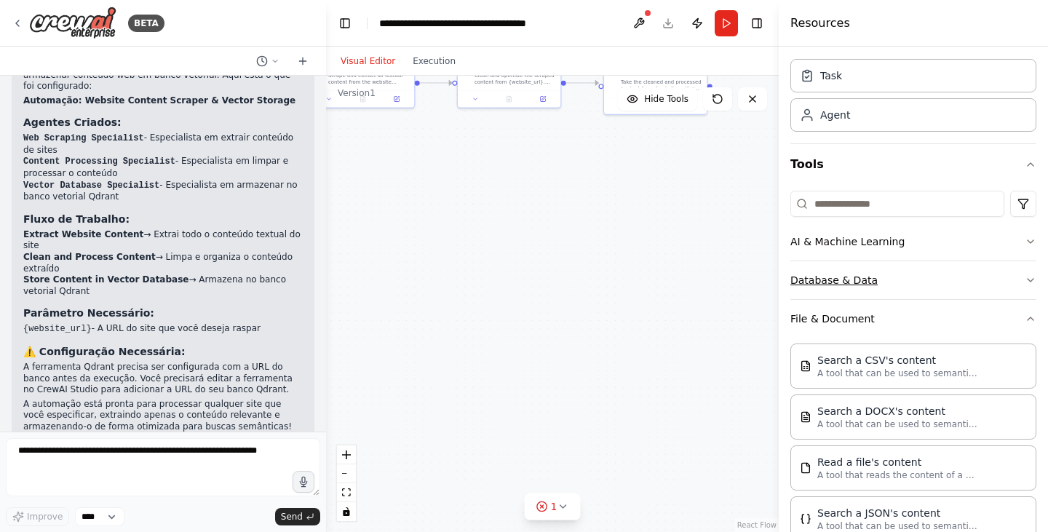
scroll to position [0, 0]
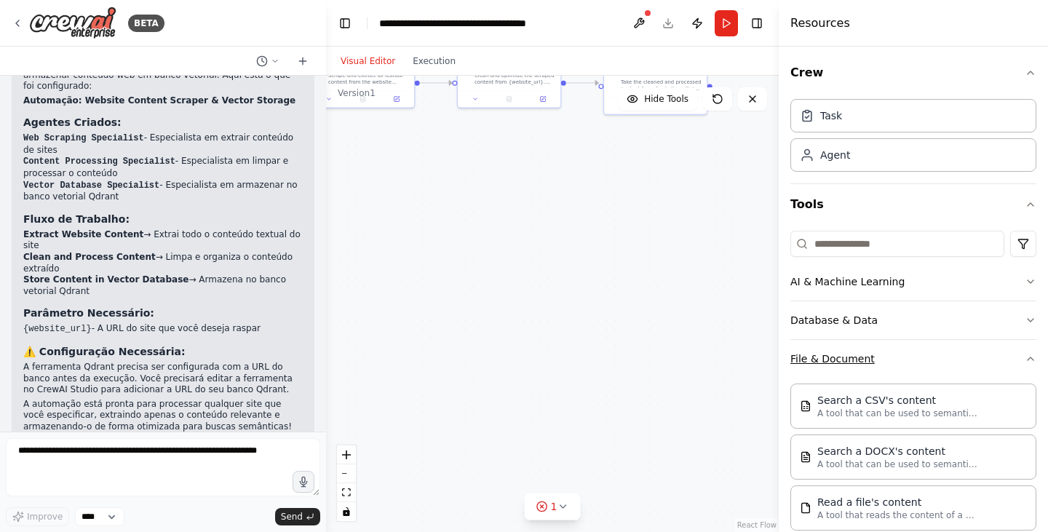
click at [1024, 359] on icon "button" at bounding box center [1030, 359] width 12 height 12
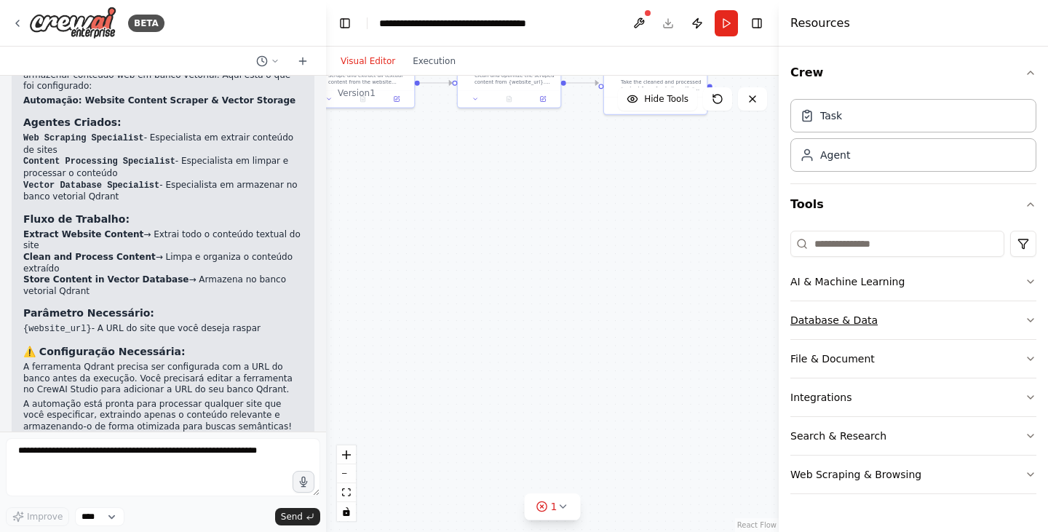
click at [1008, 325] on button "Database & Data" at bounding box center [913, 320] width 246 height 38
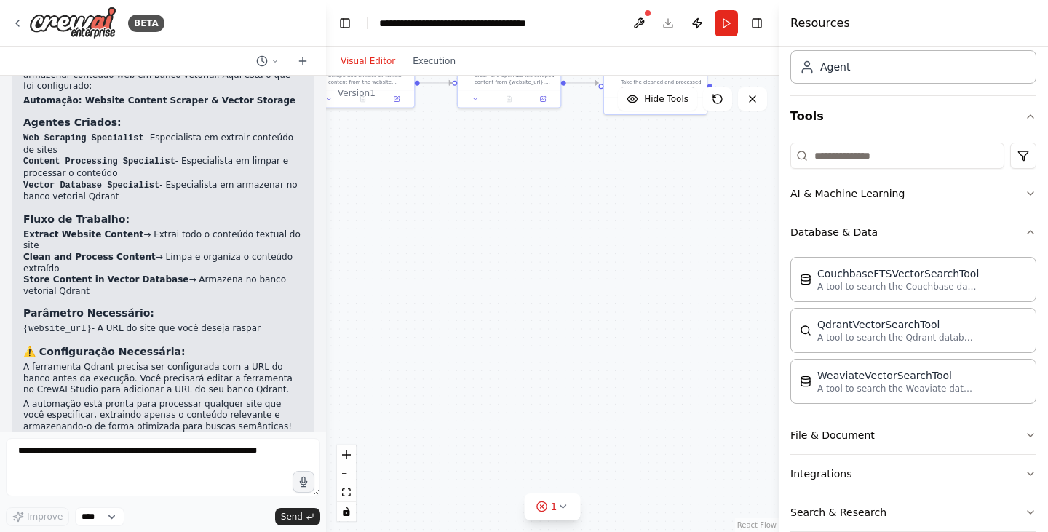
scroll to position [150, 0]
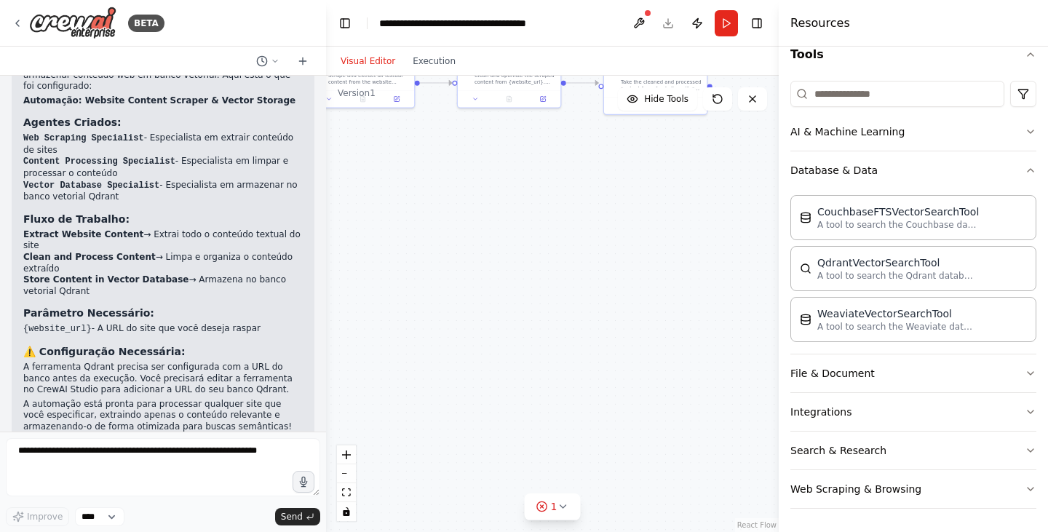
click at [777, 292] on button "Toggle Sidebar" at bounding box center [779, 266] width 12 height 532
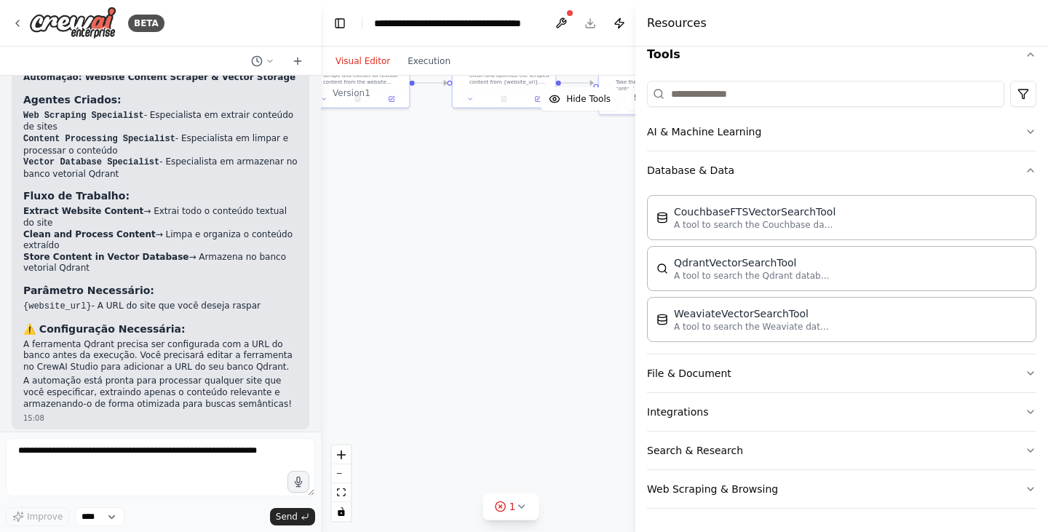
scroll to position [890, 0]
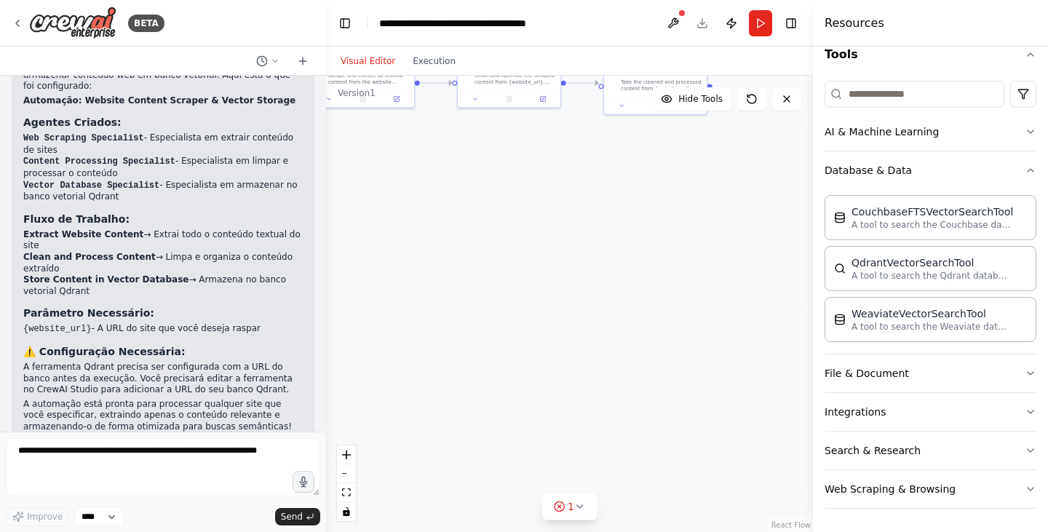
drag, startPoint x: 781, startPoint y: 299, endPoint x: 813, endPoint y: 304, distance: 31.7
click at [813, 304] on div at bounding box center [816, 266] width 6 height 532
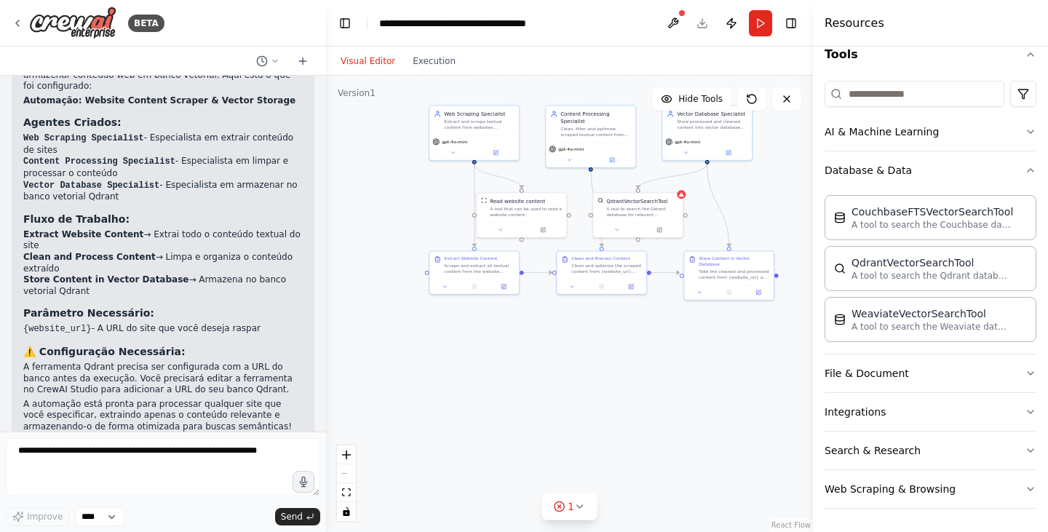
drag, startPoint x: 652, startPoint y: 220, endPoint x: 725, endPoint y: 399, distance: 193.2
click at [725, 400] on div ".deletable-edge-delete-btn { width: 20px; height: 20px; border: 0px solid #ffff…" at bounding box center [569, 304] width 487 height 456
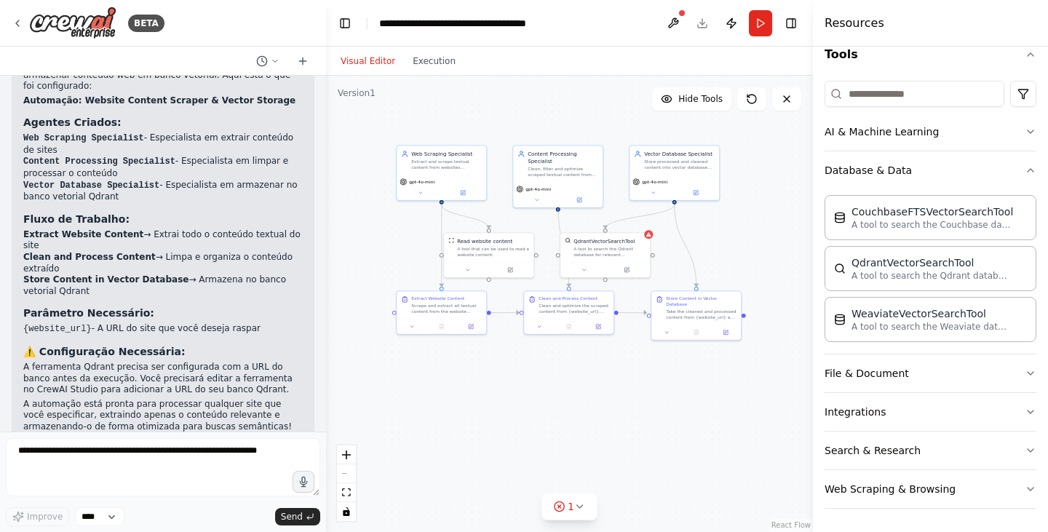
drag, startPoint x: 717, startPoint y: 343, endPoint x: 677, endPoint y: 375, distance: 51.7
click at [677, 375] on div ".deletable-edge-delete-btn { width: 20px; height: 20px; border: 0px solid #ffff…" at bounding box center [569, 304] width 487 height 456
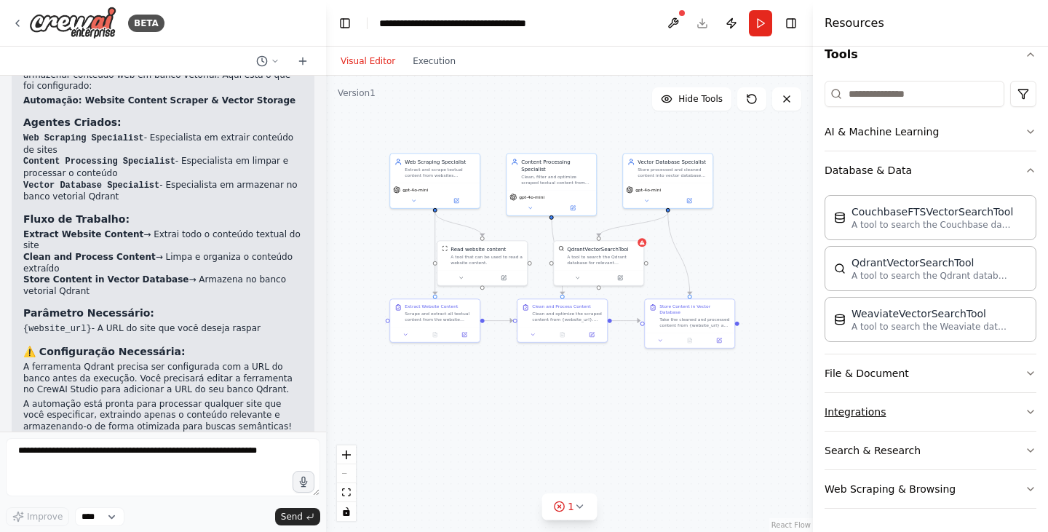
click at [955, 411] on button "Integrations" at bounding box center [930, 412] width 212 height 38
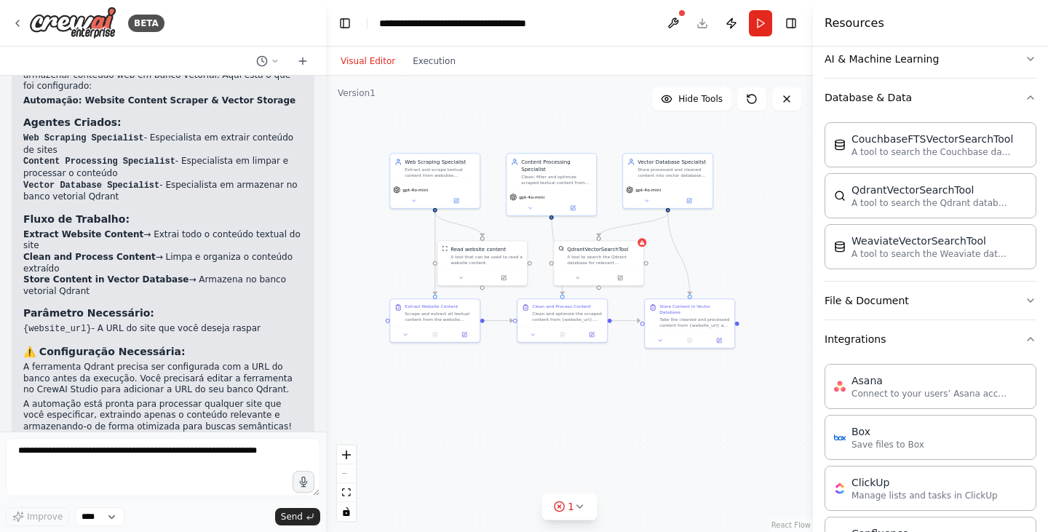
scroll to position [161, 0]
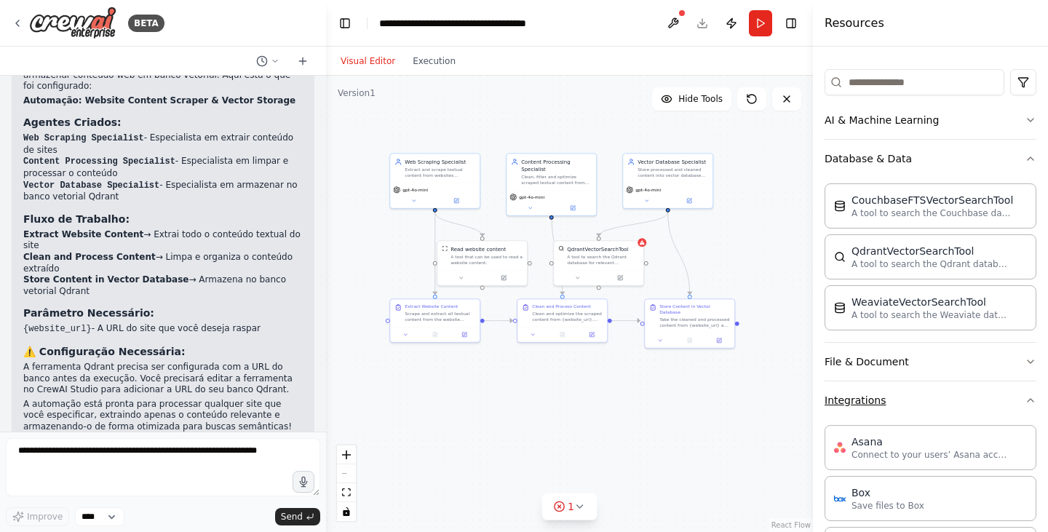
click at [946, 398] on button "Integrations" at bounding box center [930, 400] width 212 height 38
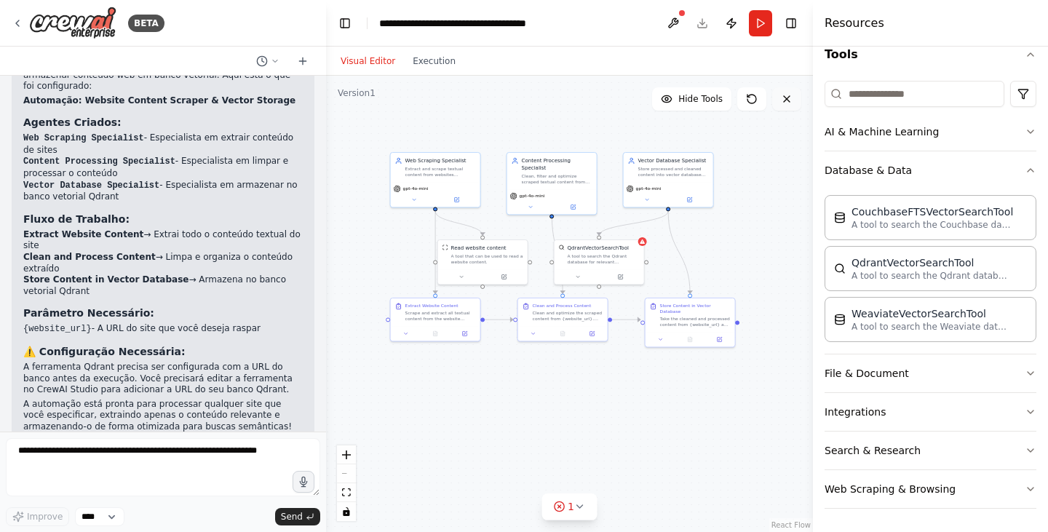
click at [794, 105] on button at bounding box center [786, 98] width 29 height 23
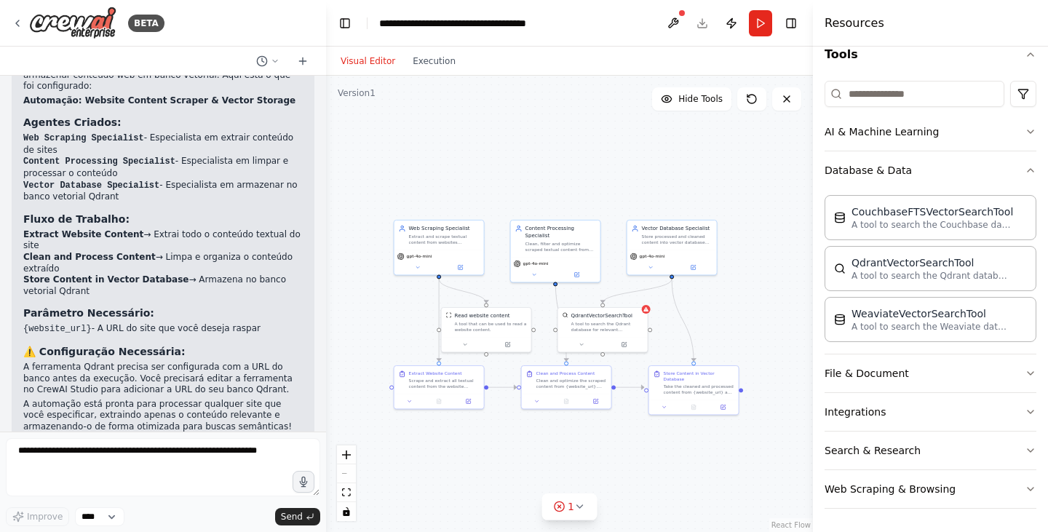
drag, startPoint x: 524, startPoint y: 123, endPoint x: 530, endPoint y: 186, distance: 63.6
click at [530, 186] on div ".deletable-edge-delete-btn { width: 20px; height: 20px; border: 0px solid #ffff…" at bounding box center [569, 304] width 487 height 456
click at [22, 26] on icon at bounding box center [18, 23] width 12 height 12
